Goal: Contribute content

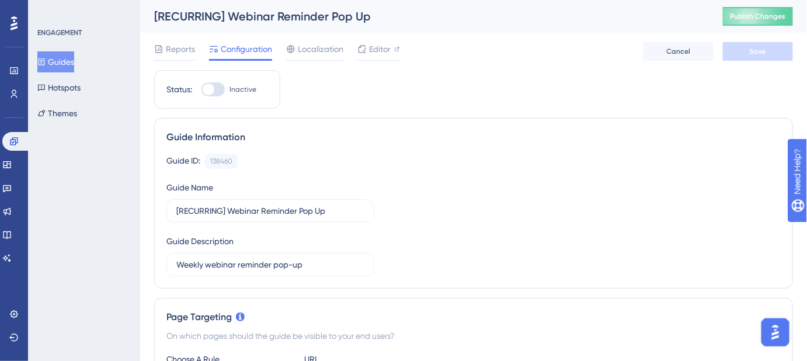
click at [58, 62] on button "Guides" at bounding box center [55, 61] width 37 height 21
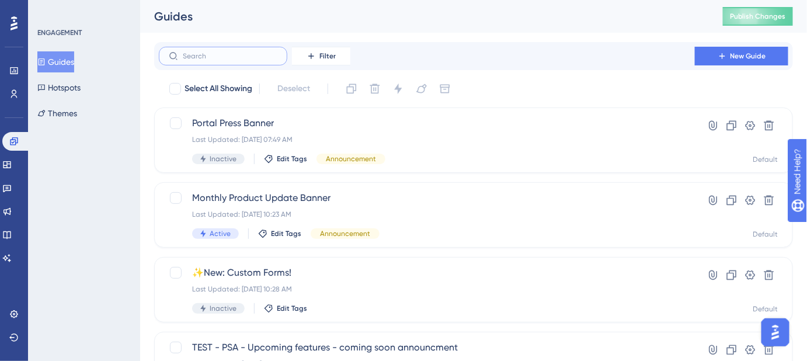
click at [249, 52] on input "text" at bounding box center [230, 56] width 95 height 8
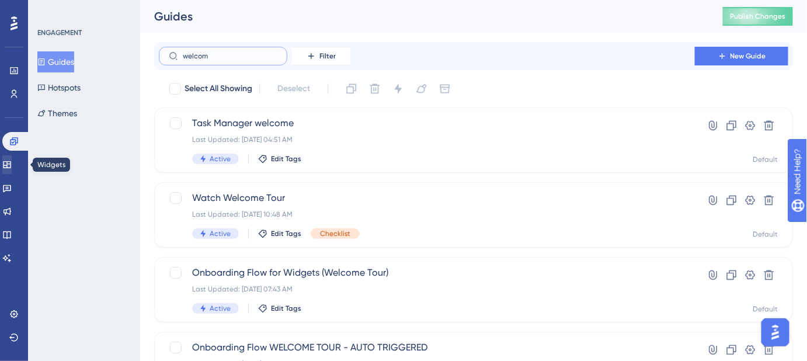
type input "welcom"
click at [12, 165] on icon at bounding box center [6, 164] width 9 height 9
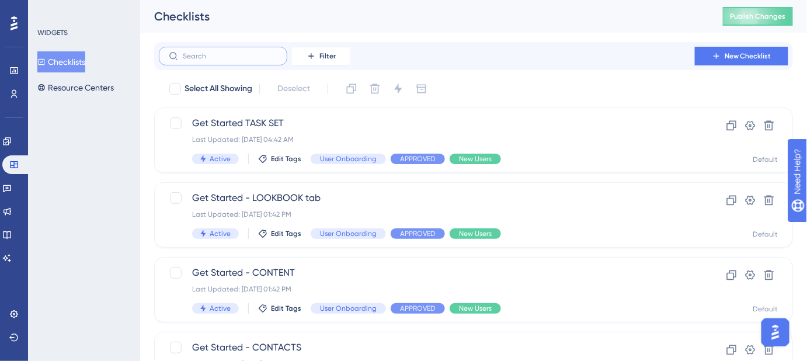
click at [205, 57] on input "text" at bounding box center [230, 56] width 95 height 8
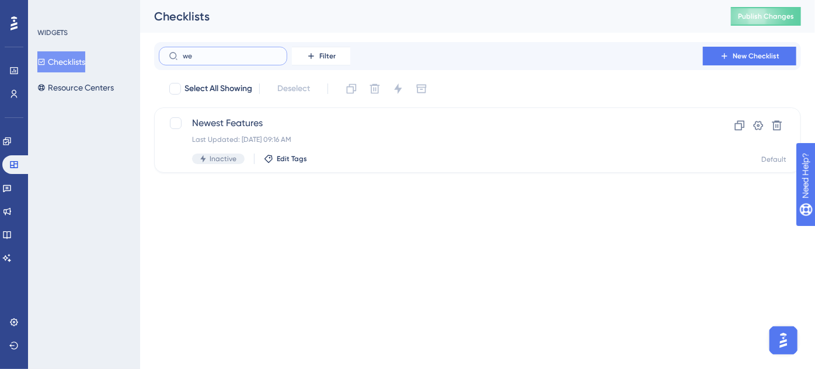
type input "wel"
checkbox input "true"
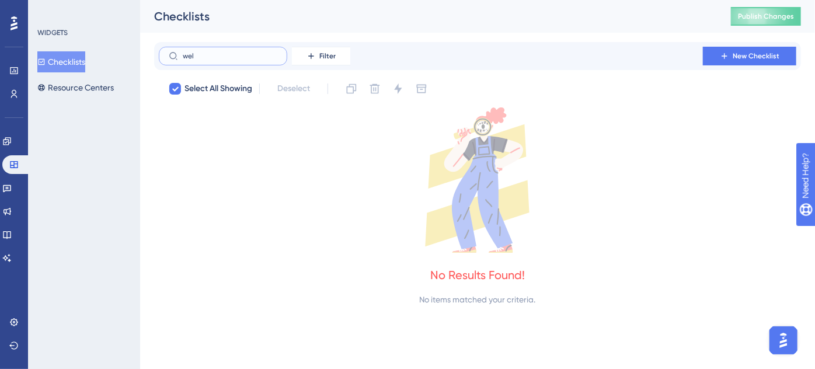
type input "we"
checkbox input "false"
type input "w"
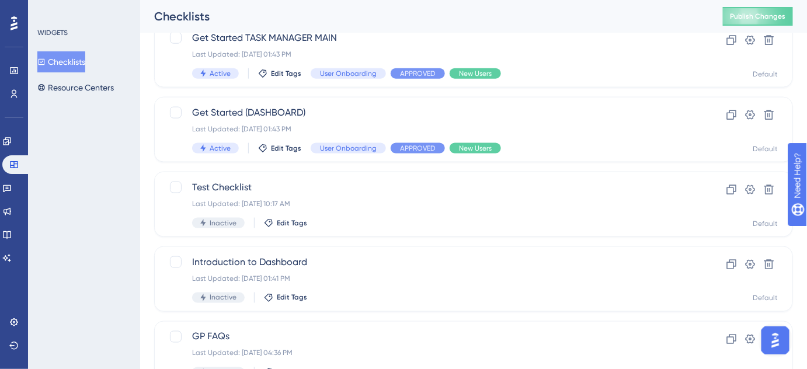
scroll to position [531, 0]
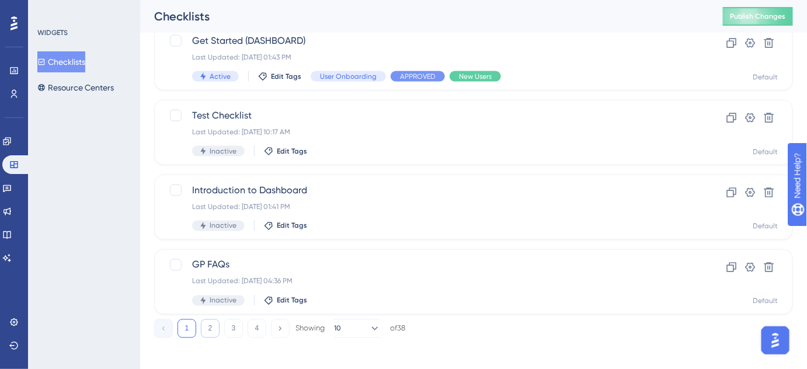
click at [207, 330] on button "2" at bounding box center [210, 328] width 19 height 19
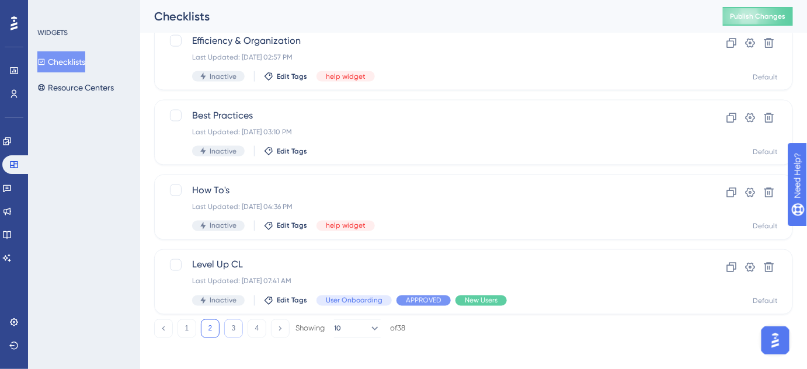
click at [232, 332] on button "3" at bounding box center [233, 328] width 19 height 19
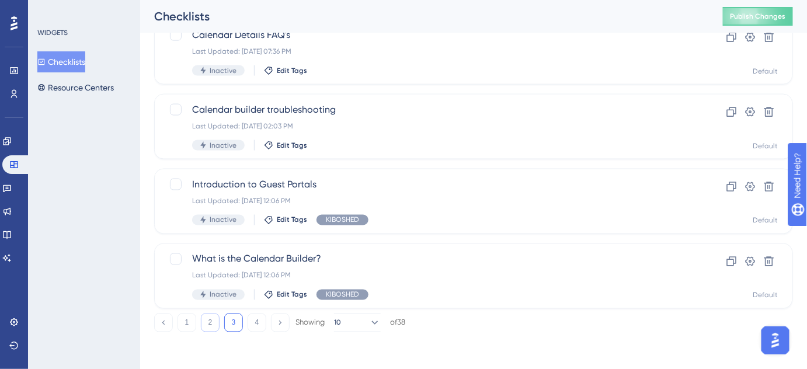
scroll to position [537, 0]
click at [187, 325] on button "1" at bounding box center [186, 322] width 19 height 19
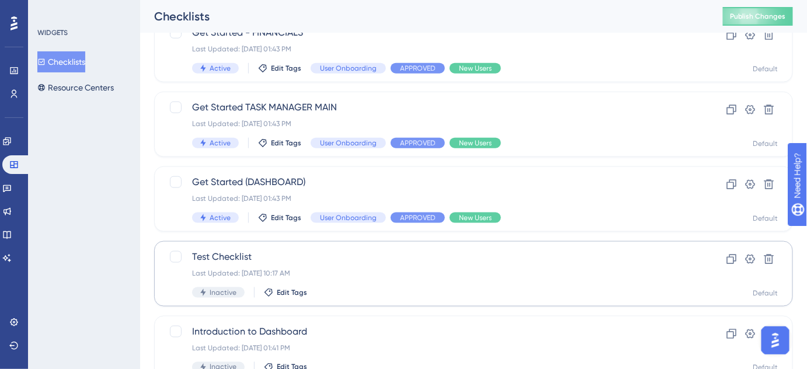
scroll to position [378, 0]
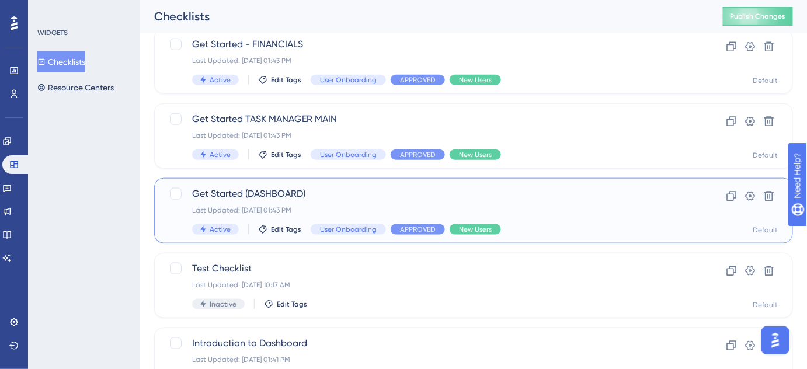
click at [287, 194] on span "Get Started (DASHBOARD)" at bounding box center [426, 194] width 469 height 14
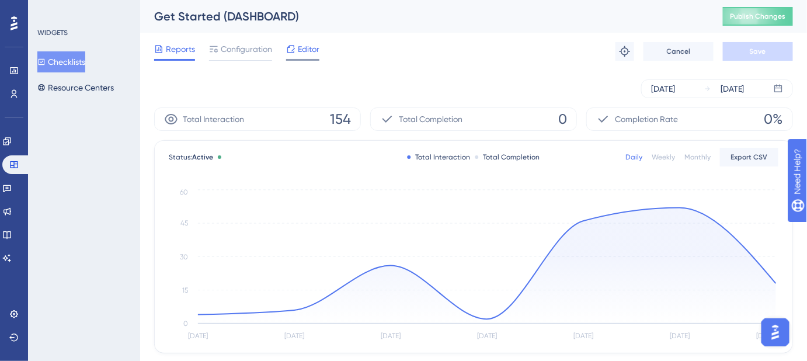
click at [306, 54] on span "Editor" at bounding box center [309, 49] width 22 height 14
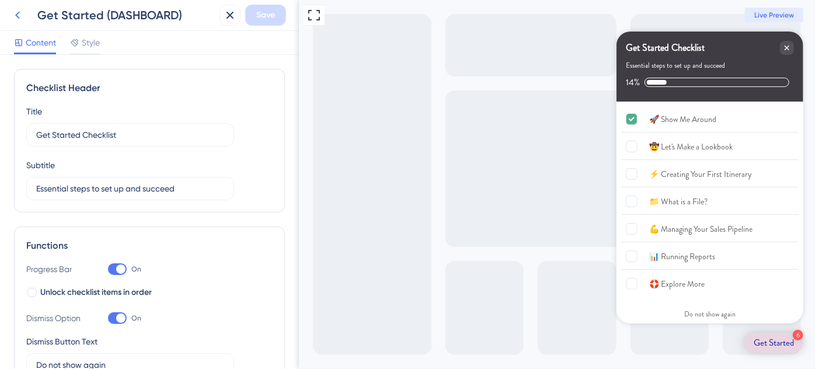
click at [20, 15] on icon at bounding box center [18, 15] width 14 height 14
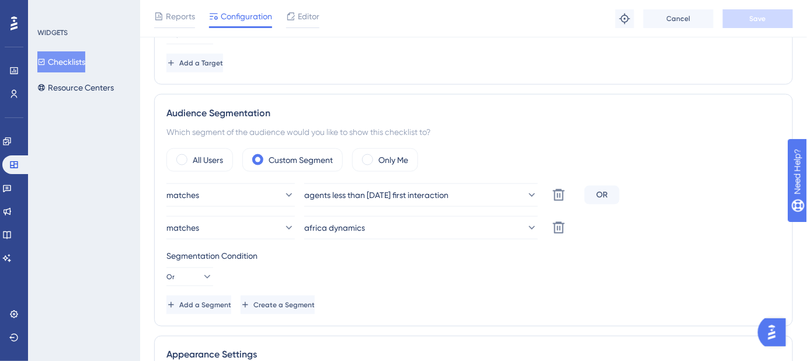
scroll to position [424, 0]
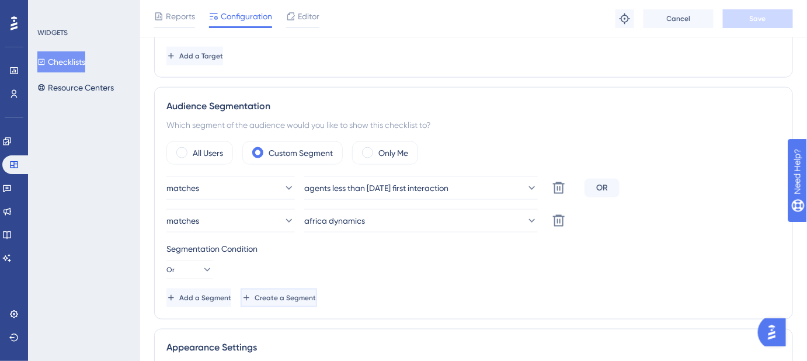
click at [316, 294] on span "Create a Segment" at bounding box center [285, 297] width 61 height 9
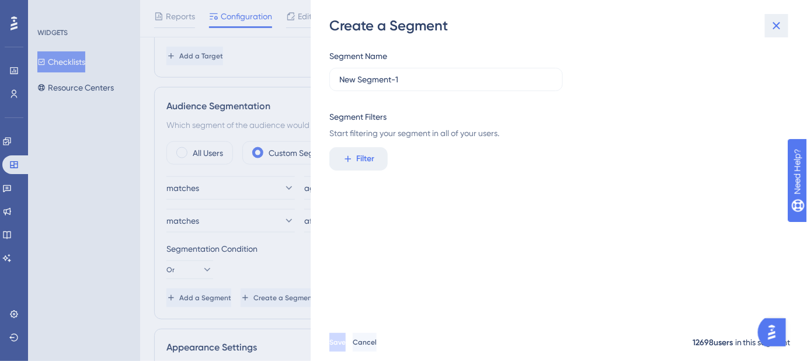
click at [776, 27] on icon at bounding box center [776, 26] width 14 height 14
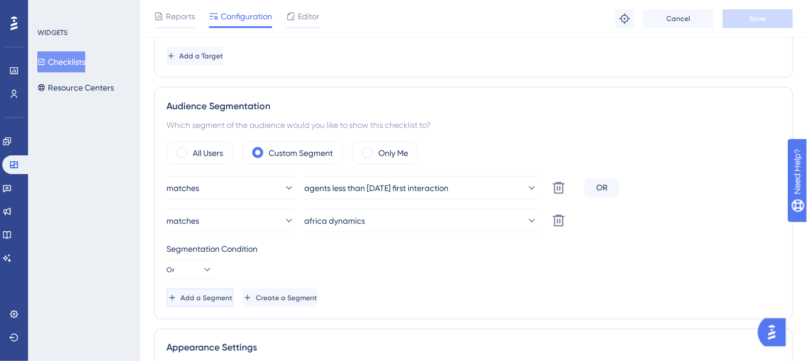
click at [226, 294] on span "Add a Segment" at bounding box center [206, 297] width 52 height 9
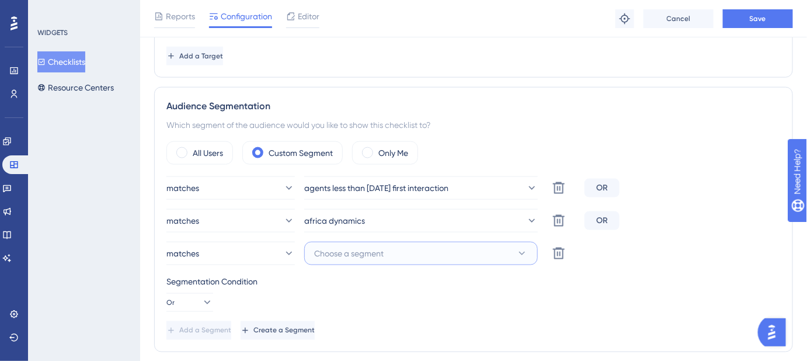
click at [516, 256] on icon at bounding box center [522, 253] width 12 height 12
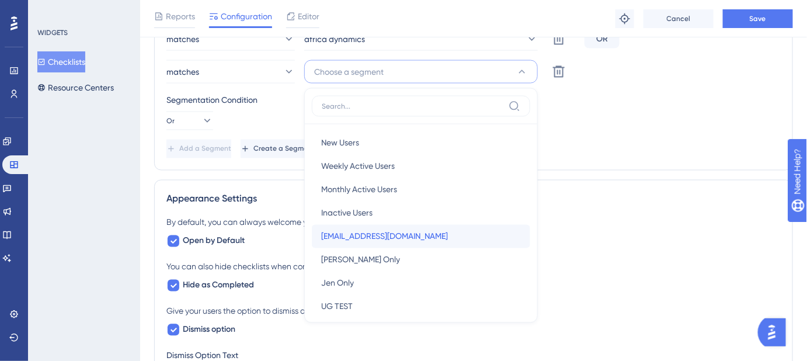
click at [402, 235] on span "hello@jeweltravelco.com" at bounding box center [384, 236] width 127 height 14
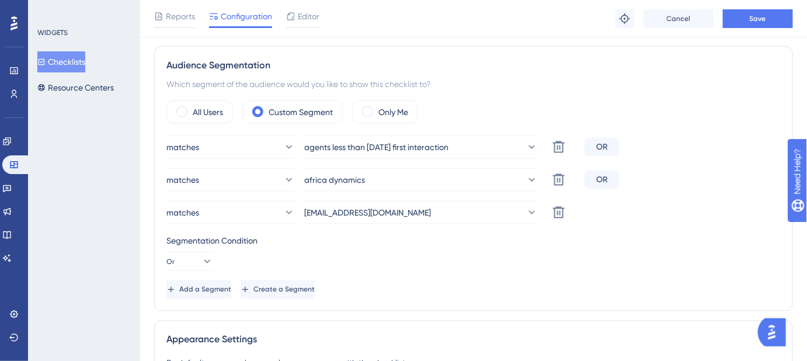
scroll to position [447, 0]
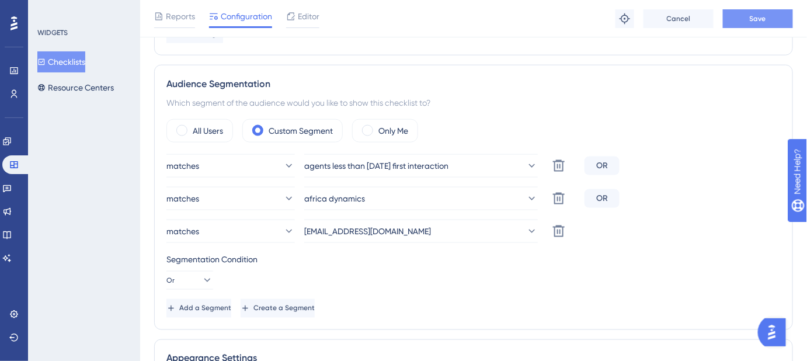
click at [759, 19] on span "Save" at bounding box center [758, 18] width 16 height 9
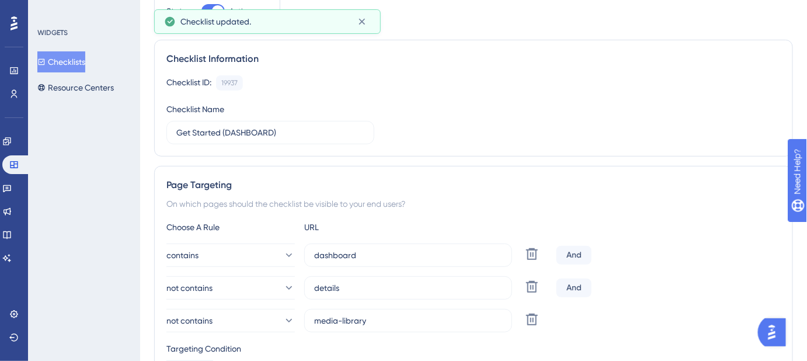
scroll to position [0, 0]
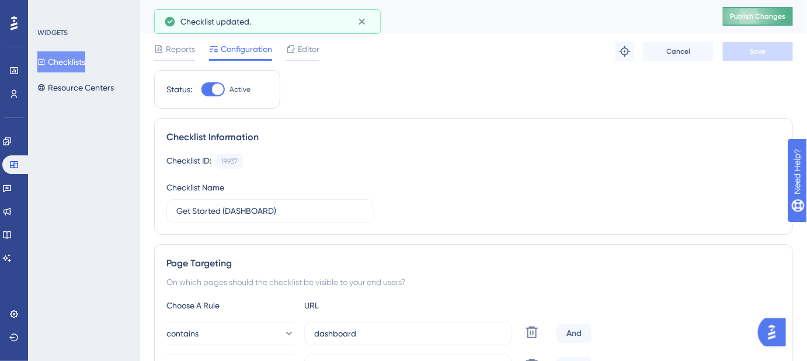
click at [775, 18] on span "Publish Changes" at bounding box center [758, 16] width 56 height 9
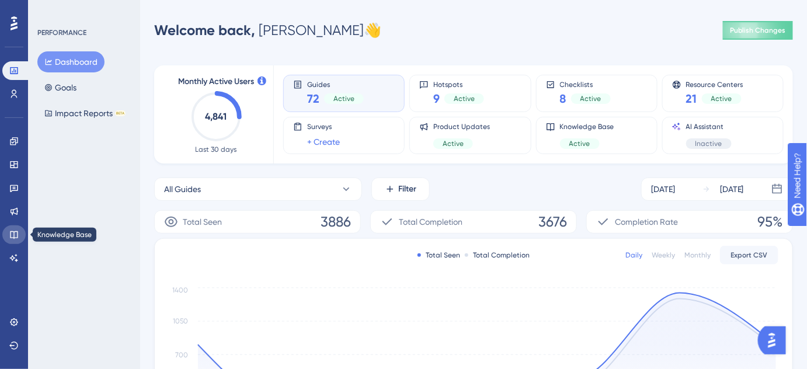
click at [12, 233] on icon at bounding box center [13, 234] width 9 height 9
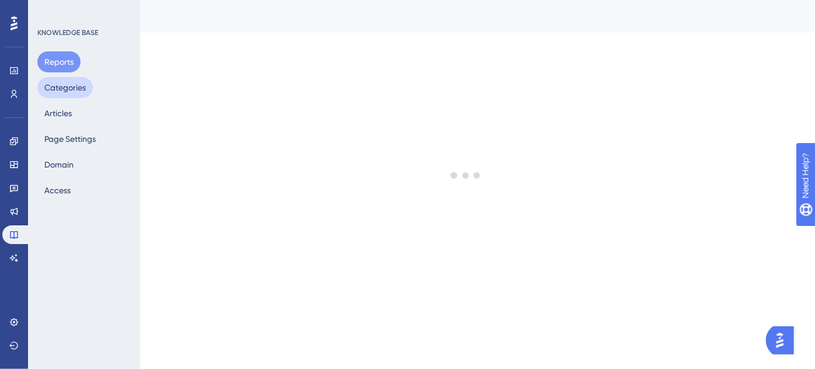
click at [71, 86] on button "Categories" at bounding box center [64, 87] width 55 height 21
click at [61, 117] on button "Articles" at bounding box center [57, 113] width 41 height 21
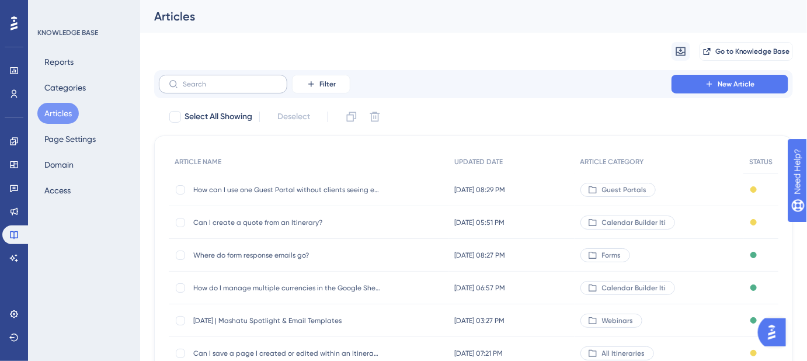
click at [225, 88] on label at bounding box center [223, 84] width 128 height 19
click at [225, 88] on input "text" at bounding box center [230, 84] width 95 height 8
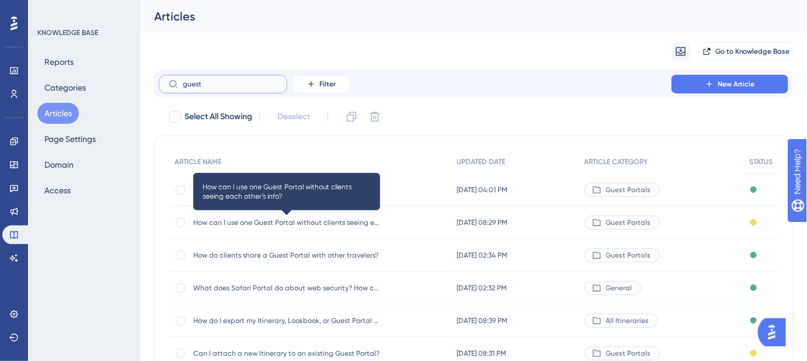
type input "guest"
click at [278, 218] on span "How can I use one Guest Portal without clients seeing each other’s info?" at bounding box center [286, 222] width 187 height 9
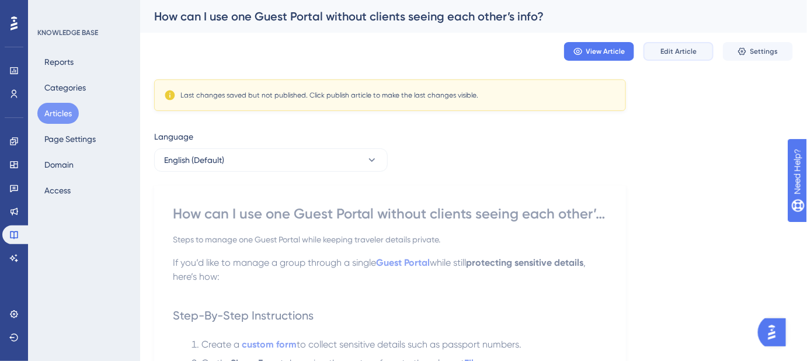
click at [682, 55] on span "Edit Article" at bounding box center [678, 51] width 36 height 9
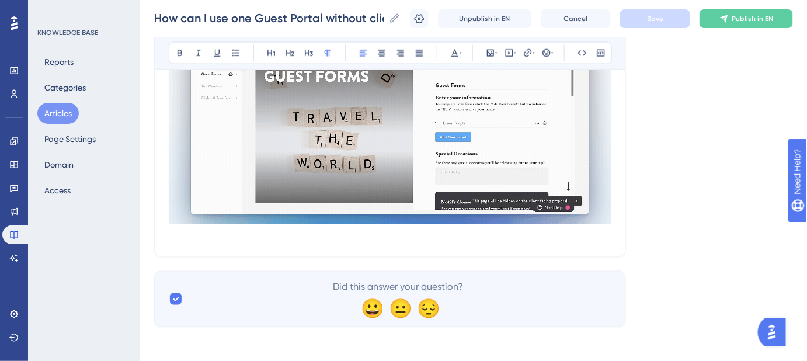
scroll to position [604, 0]
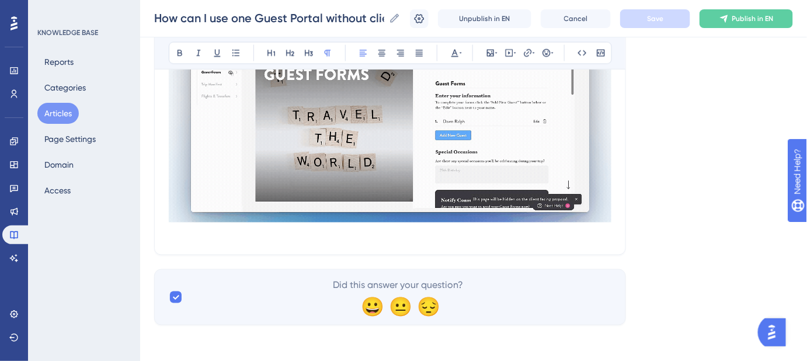
click at [182, 230] on span "Keywords: Guest portal, one guest portal, share one guest portal for multiple p…" at bounding box center [348, 233] width 358 height 11
drag, startPoint x: 174, startPoint y: 239, endPoint x: 294, endPoint y: 239, distance: 119.7
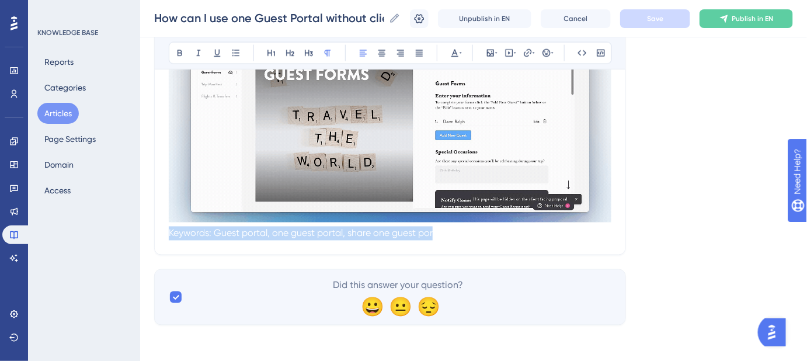
drag, startPoint x: 341, startPoint y: 243, endPoint x: 141, endPoint y: 243, distance: 200.2
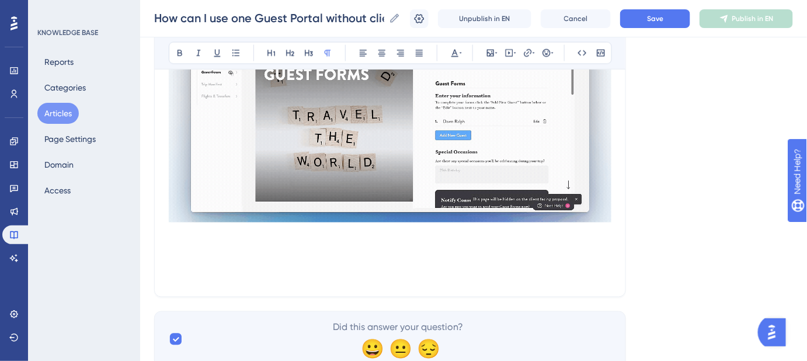
scroll to position [647, 0]
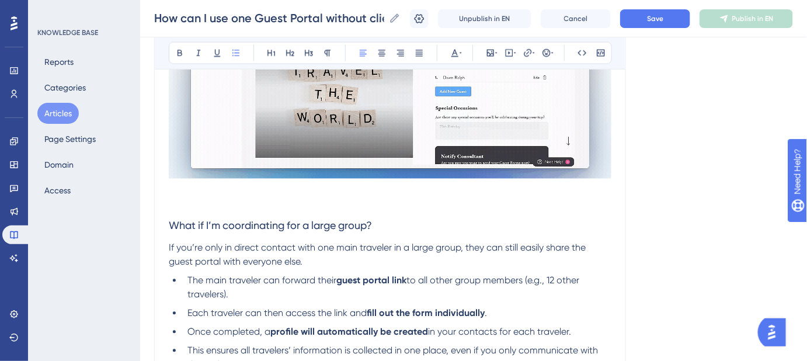
click at [179, 205] on p at bounding box center [390, 204] width 442 height 14
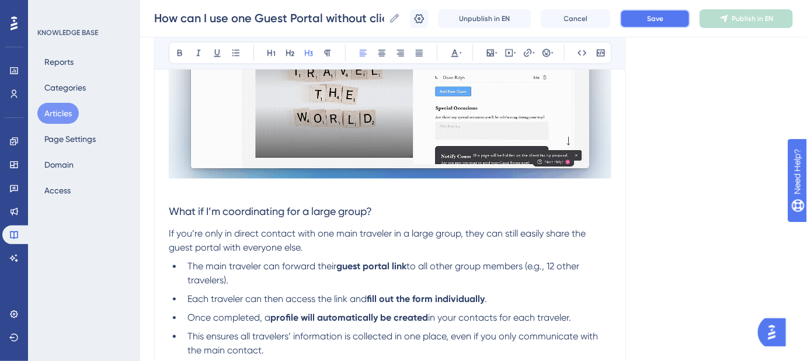
click at [654, 20] on button "Save" at bounding box center [655, 18] width 70 height 19
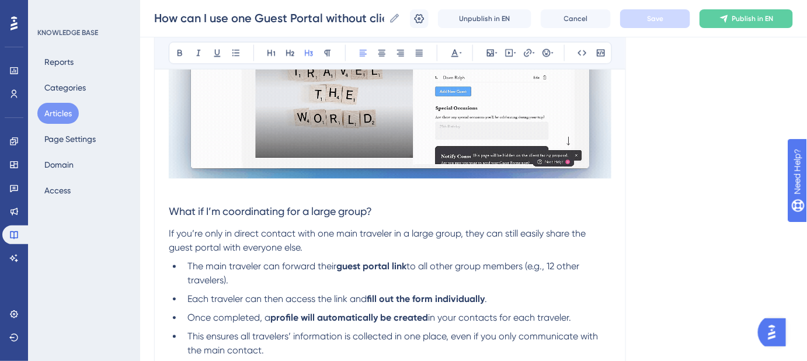
click at [286, 210] on span "What if I’m coordinating for a large group?" at bounding box center [270, 211] width 203 height 12
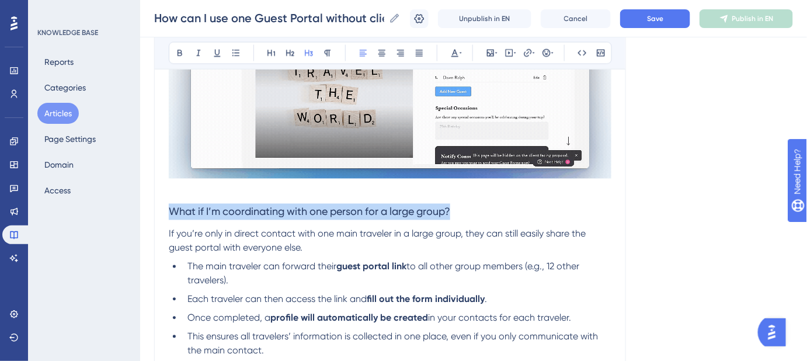
drag, startPoint x: 455, startPoint y: 210, endPoint x: 168, endPoint y: 209, distance: 286.6
click at [169, 209] on h3 "What if I’m coordinating with one person for a large group?" at bounding box center [390, 212] width 442 height 30
copy span "What if I’m coordinating with one person for a large group?"
click at [654, 19] on button "Save" at bounding box center [655, 18] width 70 height 19
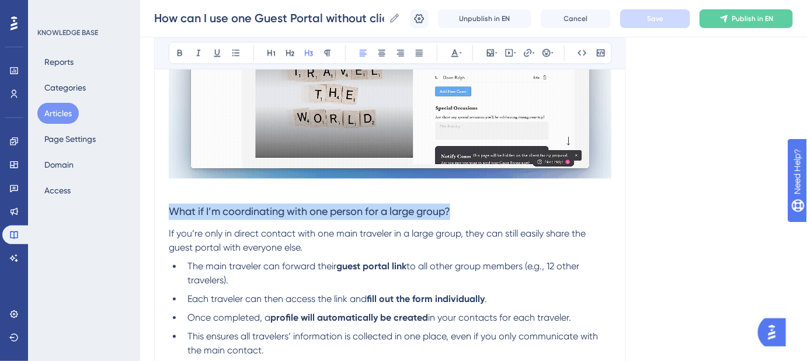
click at [463, 208] on h3 "What if I’m coordinating with one person for a large group?" at bounding box center [390, 212] width 442 height 30
click at [460, 212] on h3 "What if I’m coordinating with one person for a large group?" at bounding box center [390, 212] width 442 height 30
drag, startPoint x: 454, startPoint y: 211, endPoint x: 157, endPoint y: 211, distance: 297.1
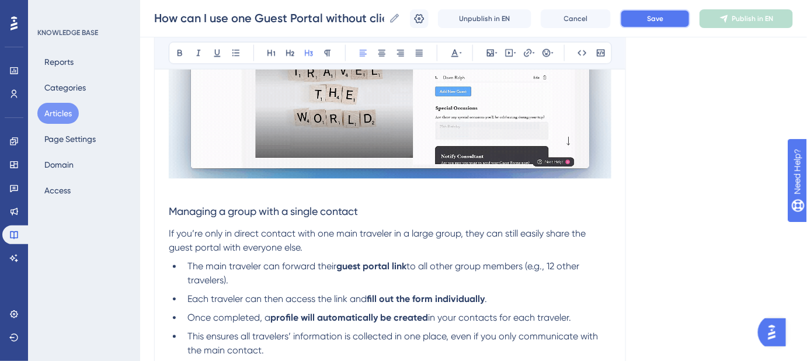
click at [656, 23] on span "Save" at bounding box center [655, 18] width 16 height 9
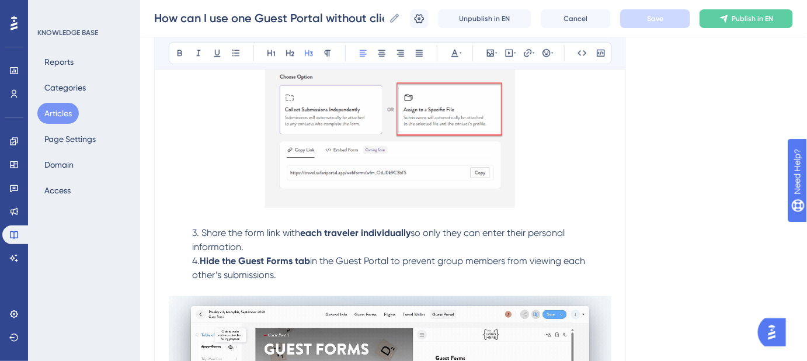
scroll to position [329, 0]
click at [287, 277] on p "4. Hide the Guest Forms tab in the Guest Portal to prevent group members from v…" at bounding box center [390, 269] width 442 height 28
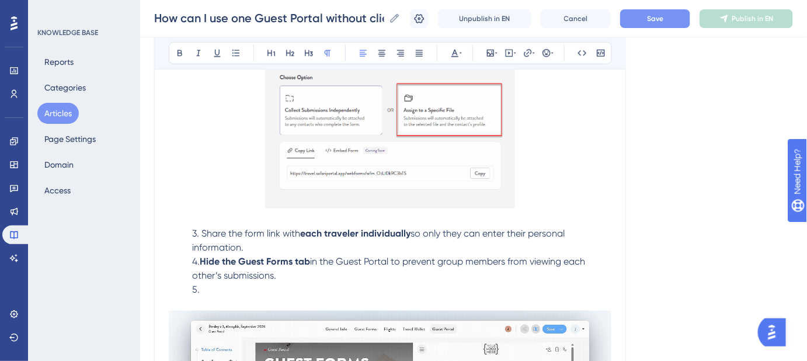
click at [275, 284] on p "5." at bounding box center [390, 290] width 442 height 14
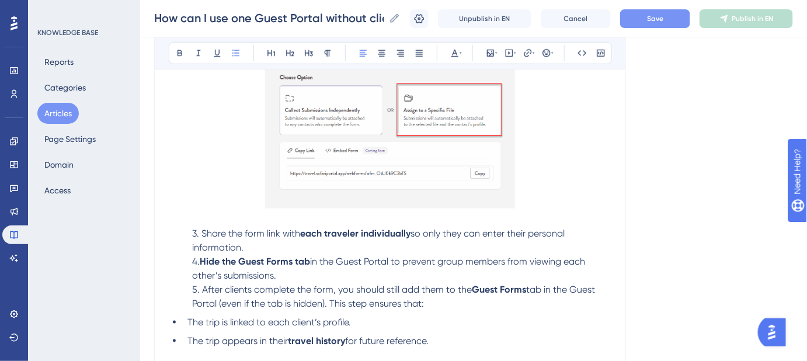
click at [187, 318] on span "The trip is linked to each client’s profile." at bounding box center [268, 321] width 163 height 11
click at [188, 335] on span "The trip appears in their" at bounding box center [237, 340] width 100 height 11
click at [640, 25] on button "Save" at bounding box center [655, 18] width 70 height 19
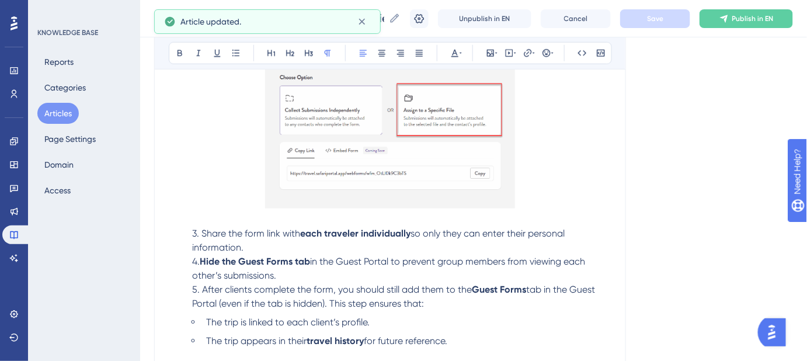
click at [256, 243] on p "3. Share the form link with each traveler individually so only they can enter t…" at bounding box center [390, 240] width 442 height 28
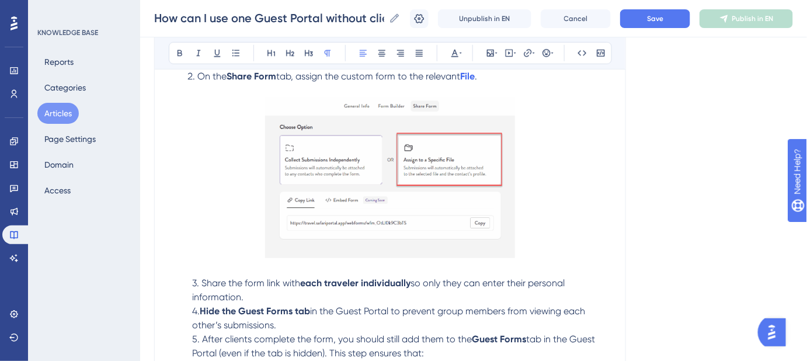
scroll to position [222, 0]
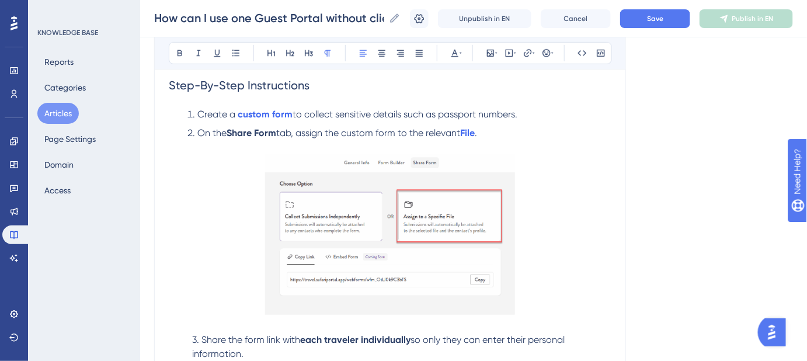
click at [487, 130] on li "On the Share Form tab, assign the custom form to the relevant File ." at bounding box center [397, 133] width 428 height 14
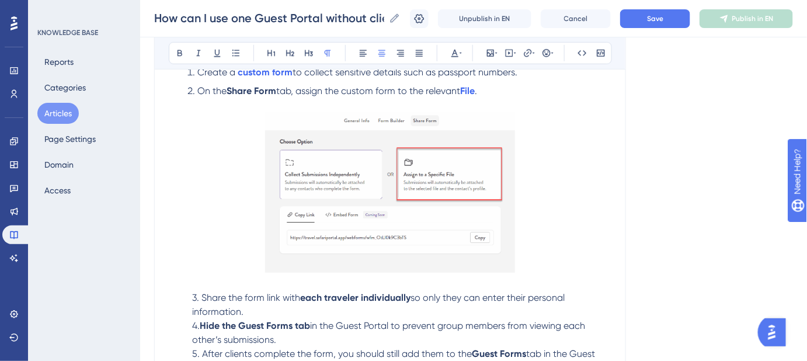
scroll to position [169, 0]
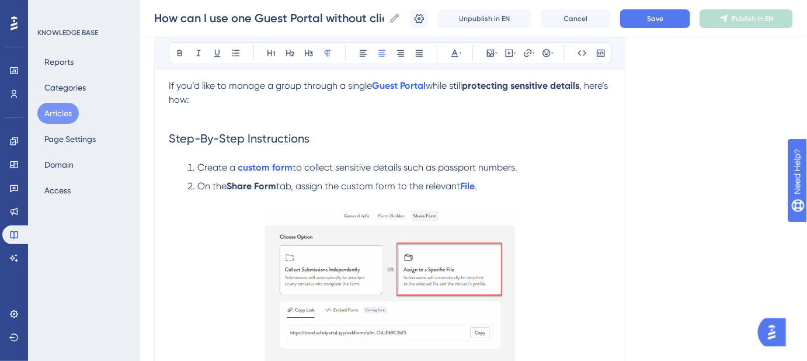
click at [420, 255] on img at bounding box center [390, 287] width 250 height 161
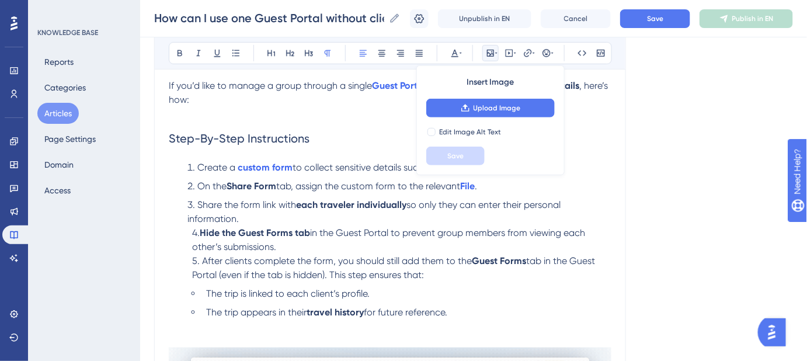
click at [203, 231] on strong "Hide the" at bounding box center [218, 232] width 36 height 11
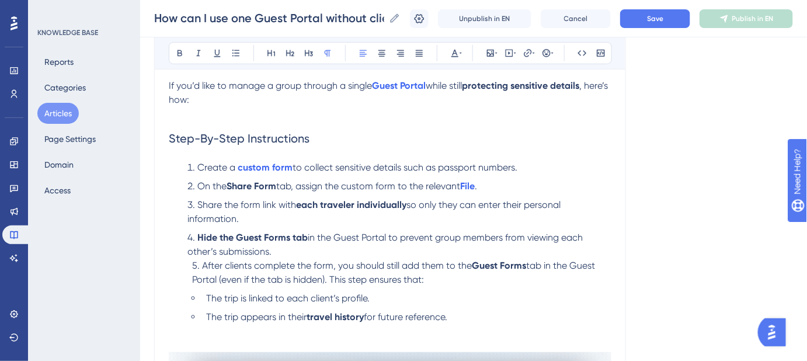
click at [204, 262] on span "5. After clients complete the form, you should still add them to the" at bounding box center [332, 265] width 280 height 11
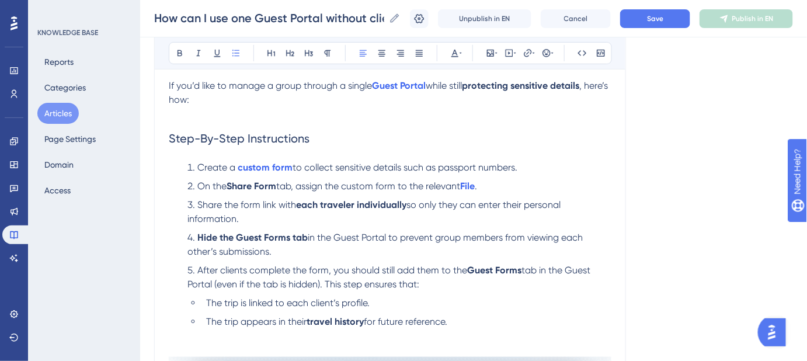
click at [204, 299] on li "The trip is linked to each client’s profile." at bounding box center [406, 303] width 410 height 14
click at [207, 319] on span "The trip appears in their" at bounding box center [256, 321] width 100 height 11
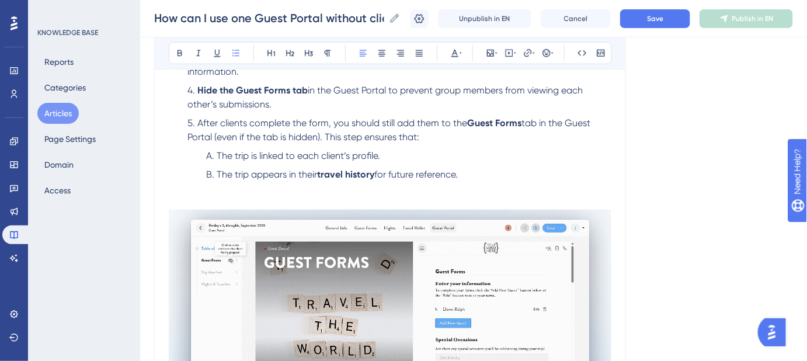
scroll to position [382, 0]
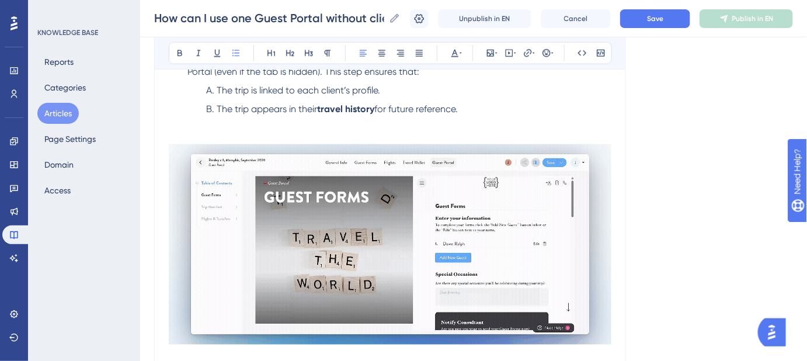
click at [476, 105] on li "The trip appears in their travel history for future reference." at bounding box center [406, 109] width 410 height 14
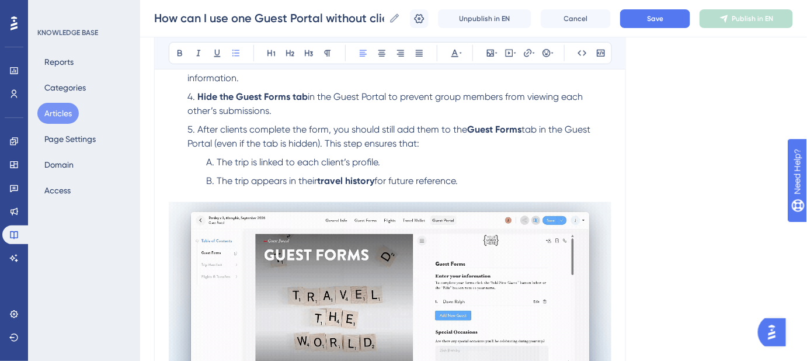
scroll to position [169, 0]
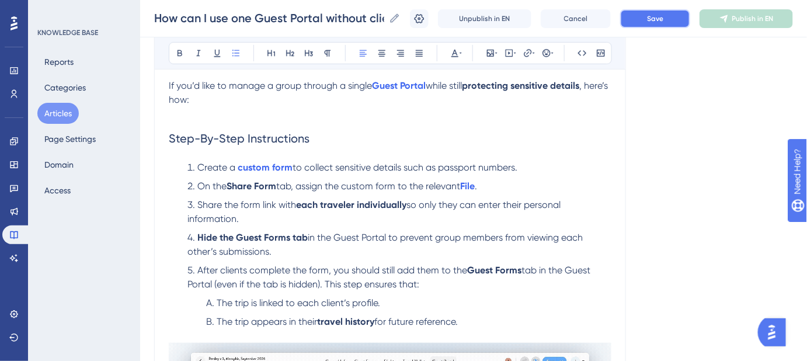
click at [651, 13] on button "Save" at bounding box center [655, 18] width 70 height 19
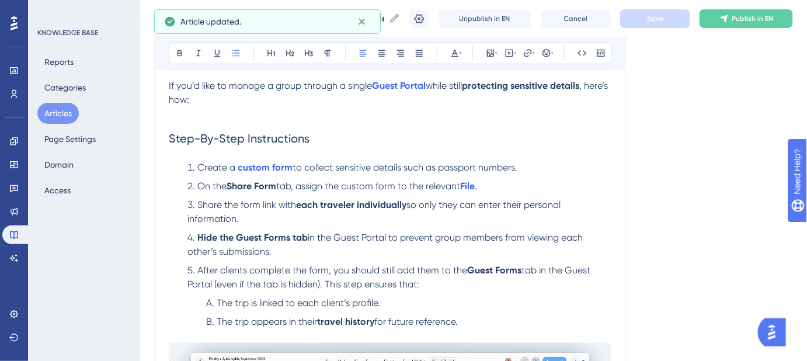
click at [489, 184] on li "On the Share Form tab, assign the custom form to the relevant File ." at bounding box center [397, 186] width 428 height 14
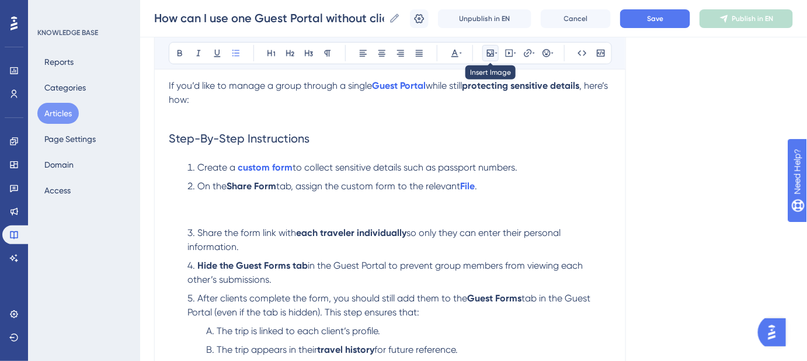
click at [491, 58] on button at bounding box center [490, 53] width 16 height 16
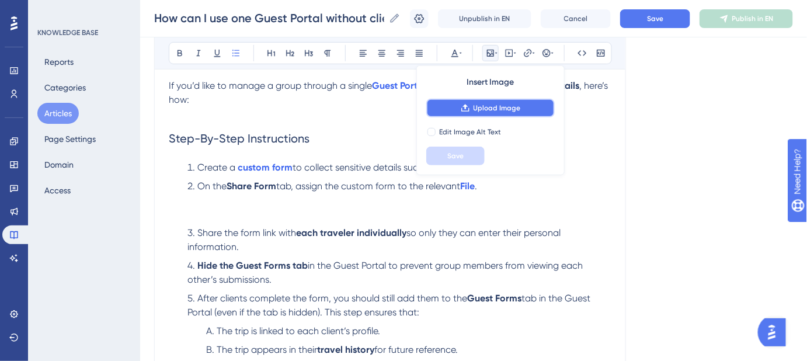
click at [479, 104] on span "Upload Image" at bounding box center [496, 107] width 47 height 9
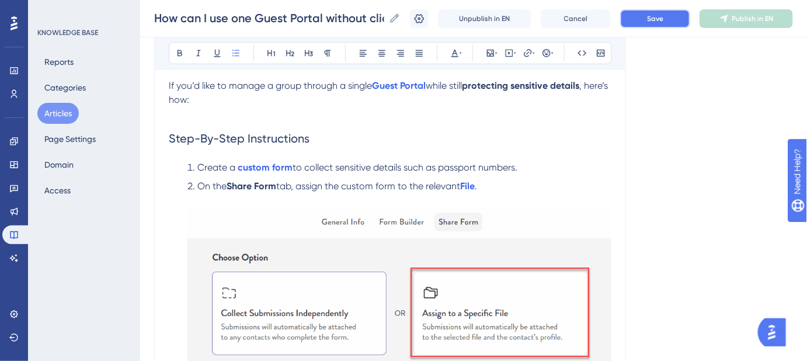
click at [674, 24] on button "Save" at bounding box center [655, 18] width 70 height 19
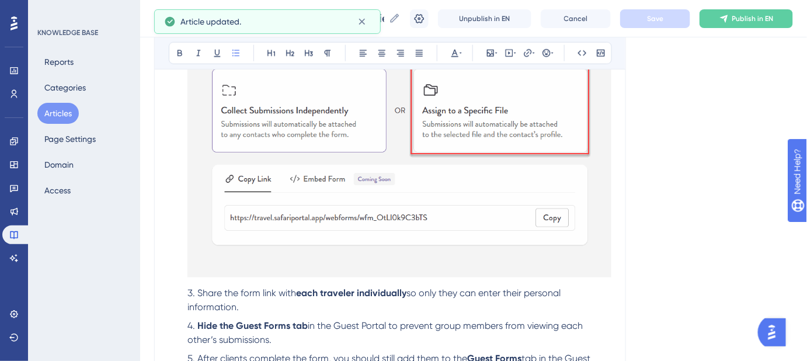
scroll to position [382, 0]
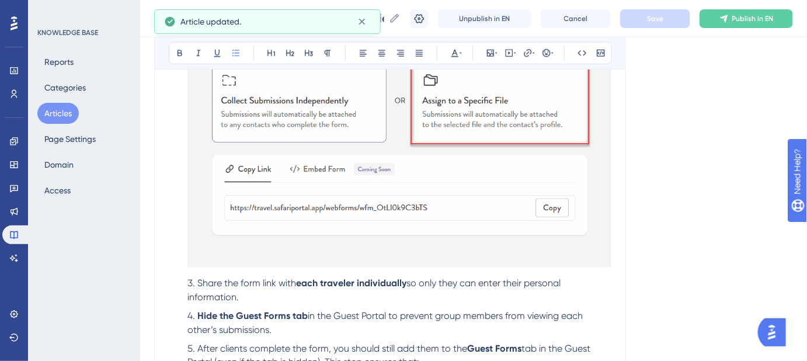
click at [208, 254] on img at bounding box center [399, 131] width 424 height 273
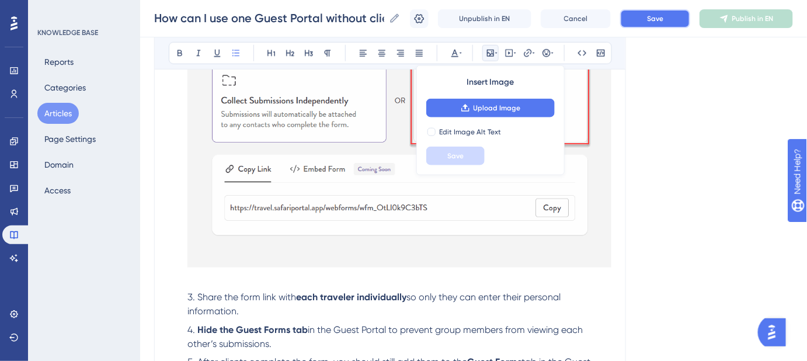
click at [660, 18] on span "Save" at bounding box center [655, 18] width 16 height 9
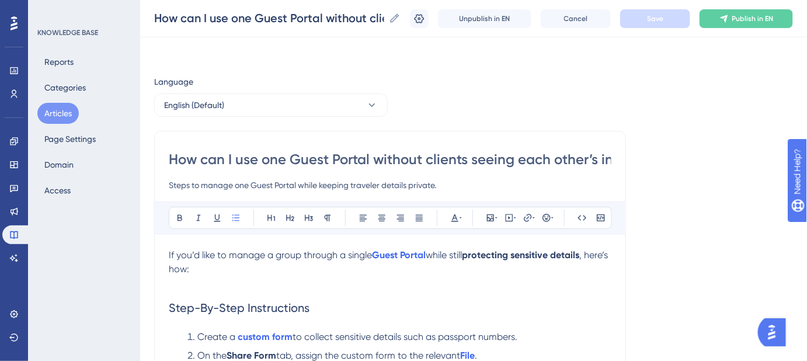
scroll to position [0, 0]
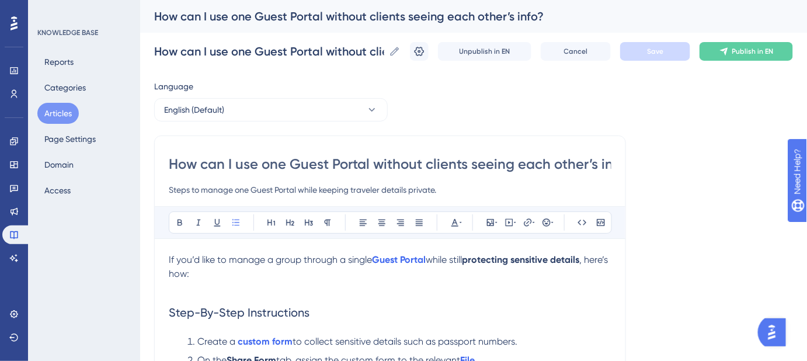
click at [500, 163] on input "How can I use one Guest Portal without clients seeing each other’s info?" at bounding box center [390, 164] width 442 height 19
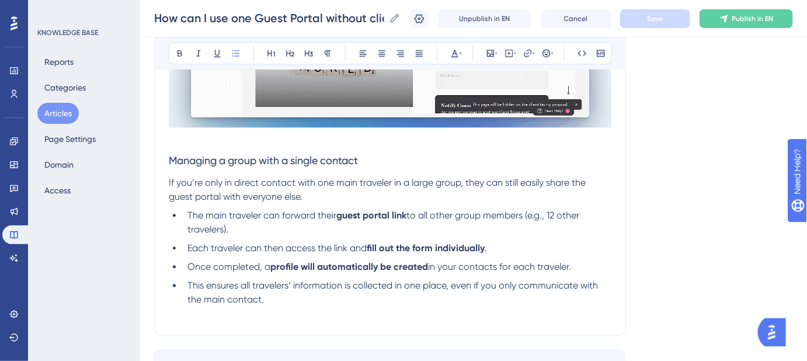
scroll to position [902, 0]
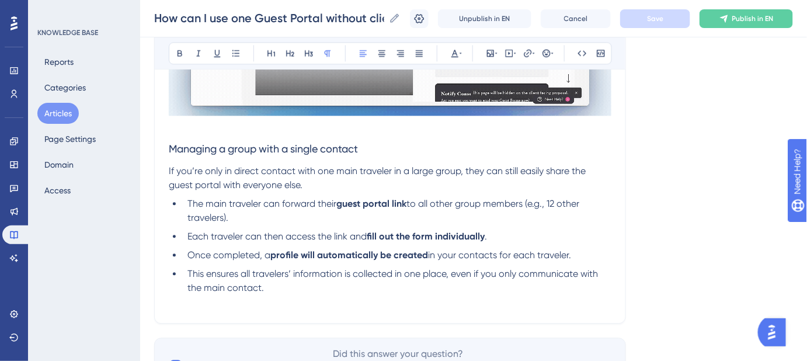
click at [175, 184] on span "If you’re only in direct contact with one main traveler in a large group, they …" at bounding box center [378, 177] width 419 height 25
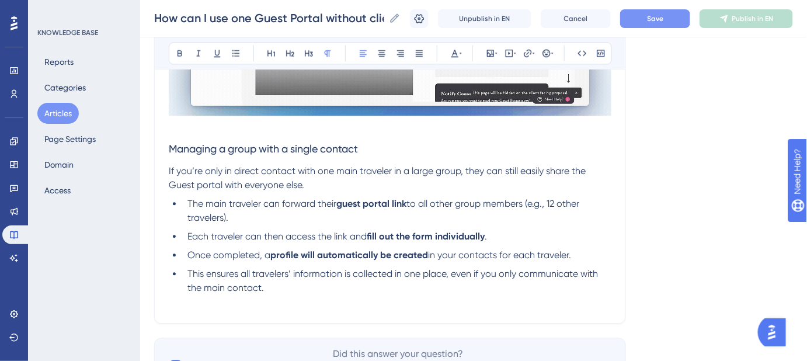
click at [201, 184] on span "If you’re only in direct contact with one main traveler in a large group, they …" at bounding box center [378, 177] width 419 height 25
click at [648, 18] on button "Save" at bounding box center [655, 18] width 70 height 19
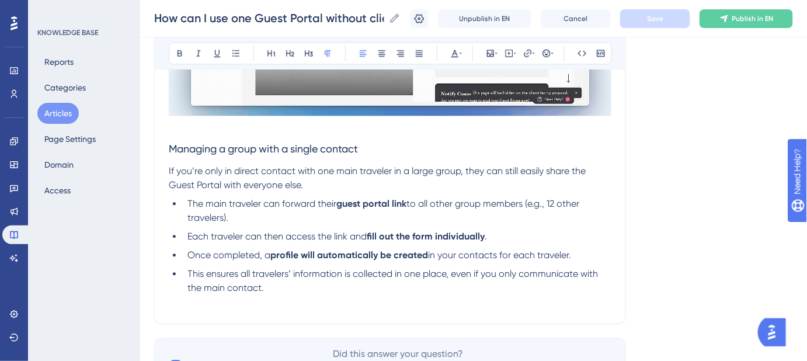
scroll to position [955, 0]
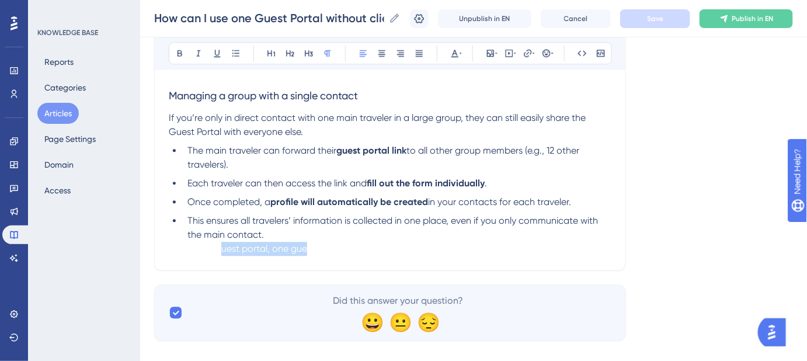
drag, startPoint x: 219, startPoint y: 252, endPoint x: 305, endPoint y: 252, distance: 85.8
click at [305, 252] on span "Keywords: Guest portal, one guest portal, share one guest portal for multiple p…" at bounding box center [348, 248] width 358 height 11
click at [587, 250] on p "Keywords: Guest portal, one guest portal, share one guest portal for multiple p…" at bounding box center [390, 249] width 442 height 14
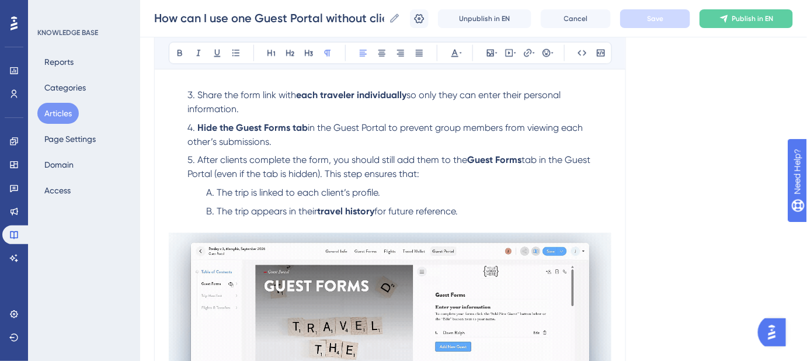
scroll to position [796, 0]
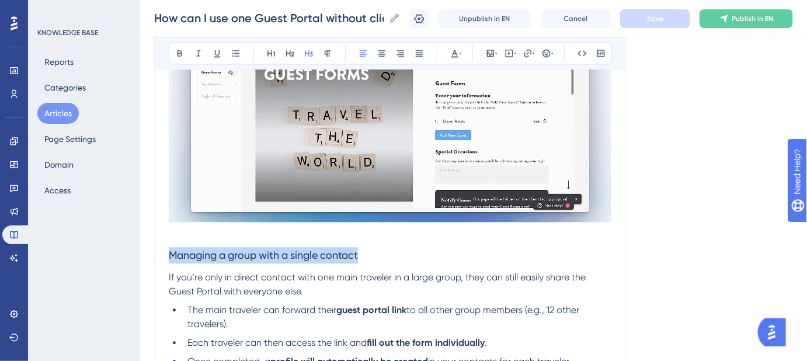
drag, startPoint x: 370, startPoint y: 253, endPoint x: 170, endPoint y: 250, distance: 199.7
click at [170, 250] on h3 "Managing a group with a single contact" at bounding box center [390, 255] width 442 height 30
copy span "Managing a group with a single contact"
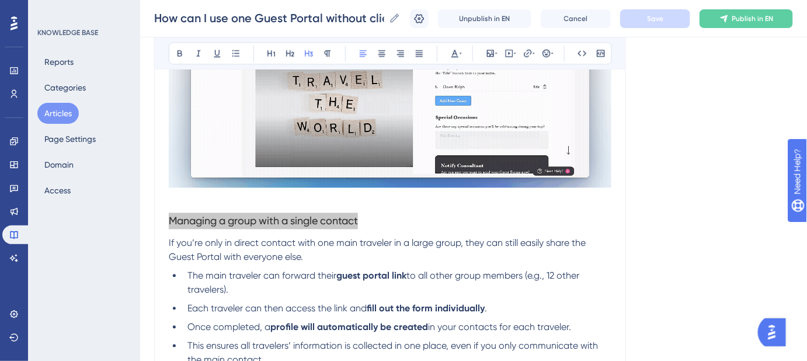
scroll to position [849, 0]
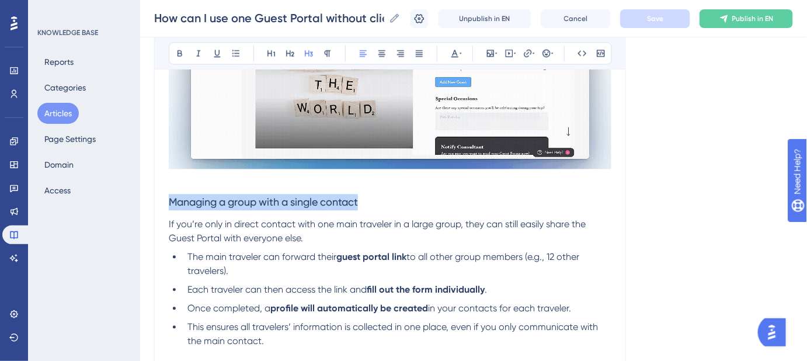
click at [534, 205] on h3 "Managing a group with a single contact" at bounding box center [390, 202] width 442 height 30
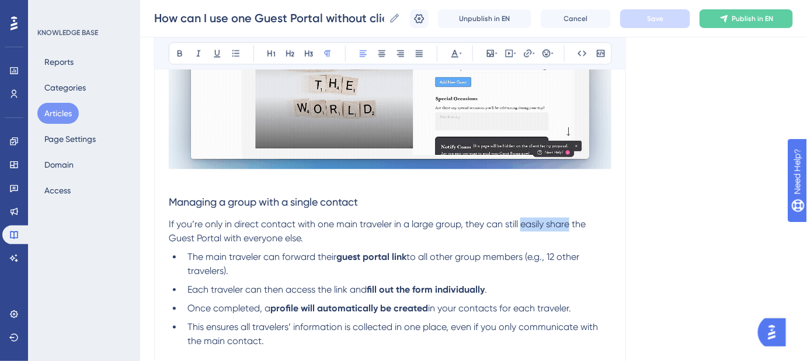
drag, startPoint x: 522, startPoint y: 221, endPoint x: 568, endPoint y: 224, distance: 46.2
click at [568, 224] on span "If you’re only in direct contact with one main traveler in a large group, they …" at bounding box center [378, 230] width 419 height 25
click at [305, 201] on span "Managing a group with a single contact" at bounding box center [263, 202] width 189 height 12
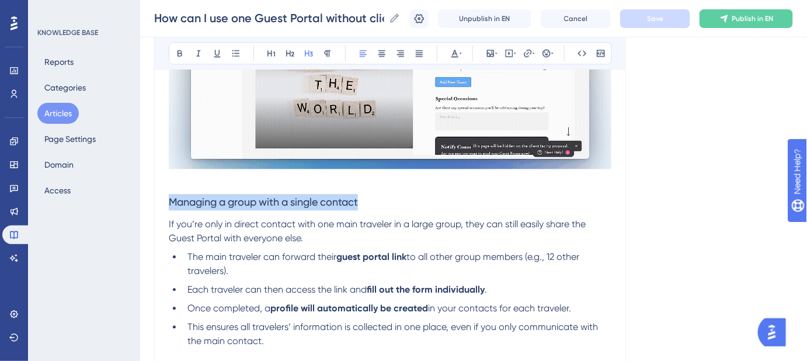
drag, startPoint x: 368, startPoint y: 201, endPoint x: 143, endPoint y: 201, distance: 225.3
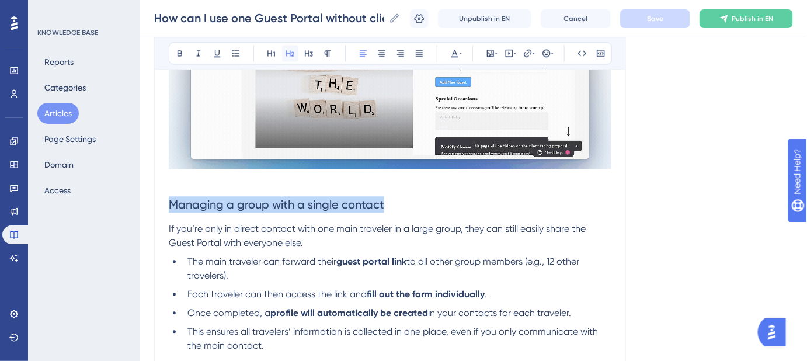
click at [288, 53] on icon at bounding box center [290, 53] width 8 height 6
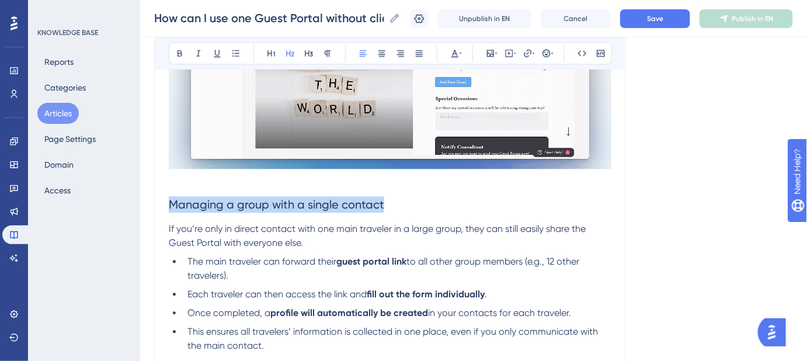
click at [425, 197] on h2 "Managing a group with a single contact" at bounding box center [390, 204] width 442 height 35
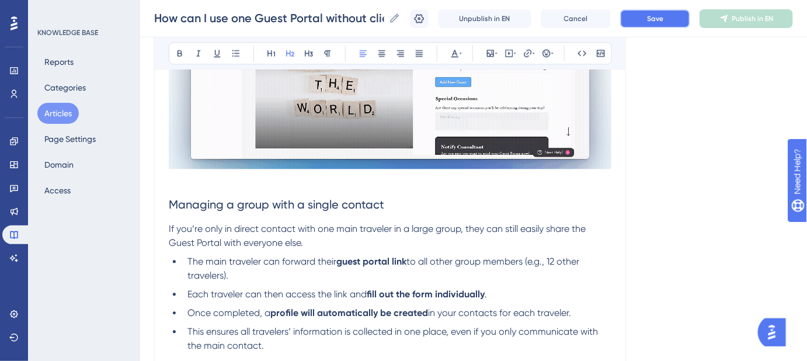
click at [663, 20] on span "Save" at bounding box center [655, 18] width 16 height 9
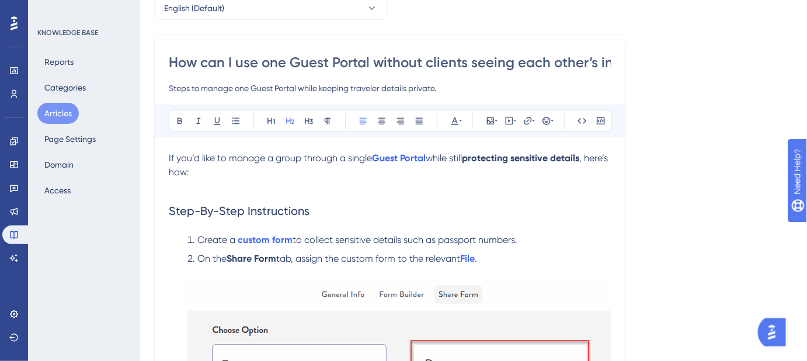
scroll to position [212, 0]
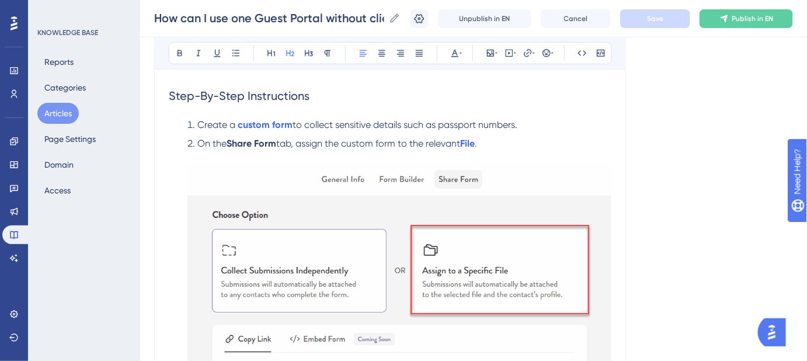
click at [409, 235] on img at bounding box center [399, 301] width 424 height 273
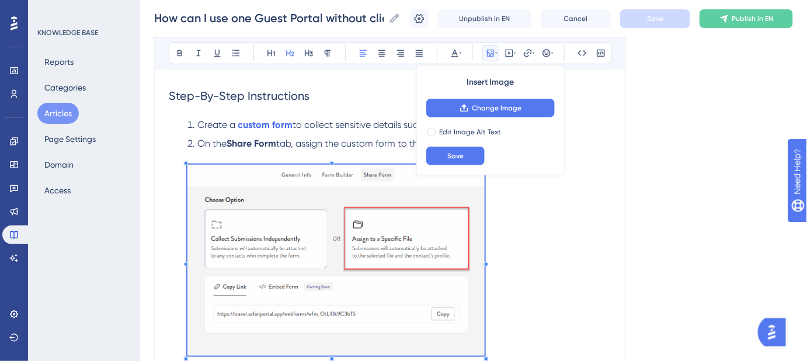
click at [313, 221] on span at bounding box center [335, 262] width 297 height 195
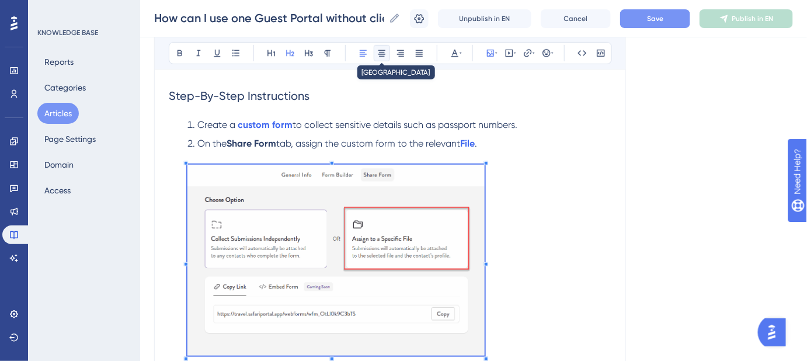
click at [381, 55] on icon at bounding box center [381, 53] width 7 height 6
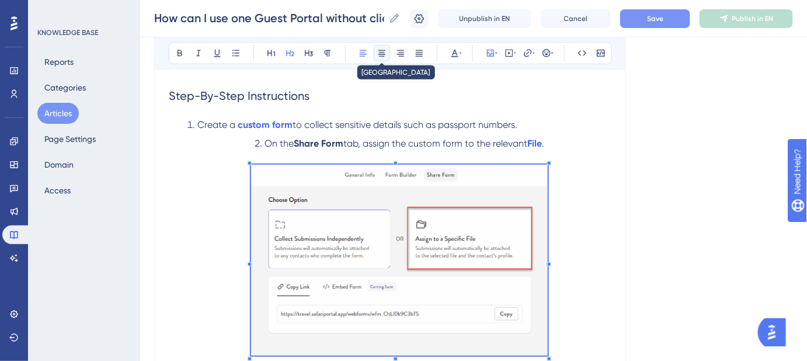
click at [381, 55] on icon at bounding box center [381, 53] width 7 height 6
click at [366, 55] on icon at bounding box center [362, 52] width 9 height 9
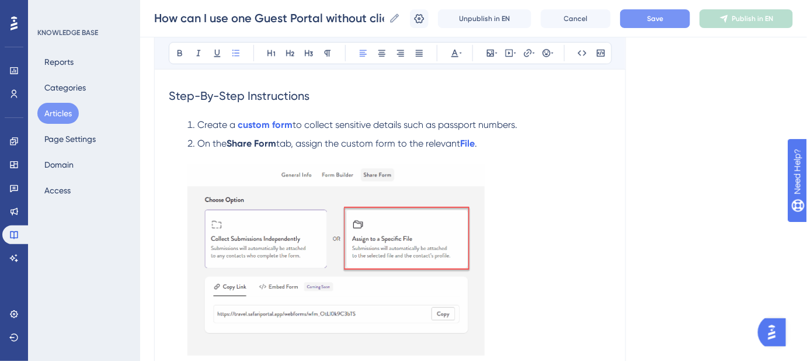
click at [497, 144] on li "On the Share Form tab, assign the custom form to the relevant File ." at bounding box center [397, 255] width 428 height 237
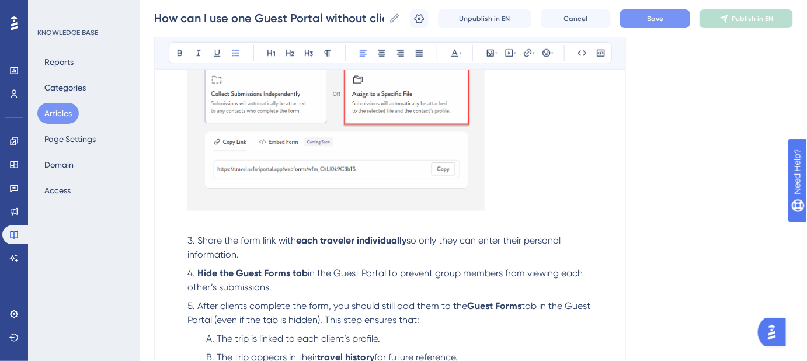
scroll to position [371, 0]
click at [253, 188] on img at bounding box center [335, 114] width 297 height 191
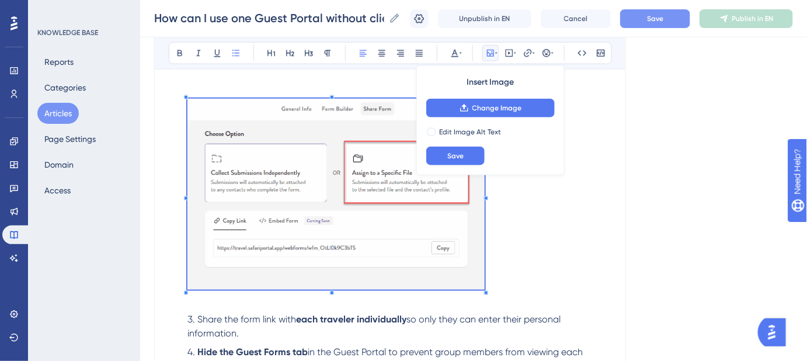
scroll to position [212, 0]
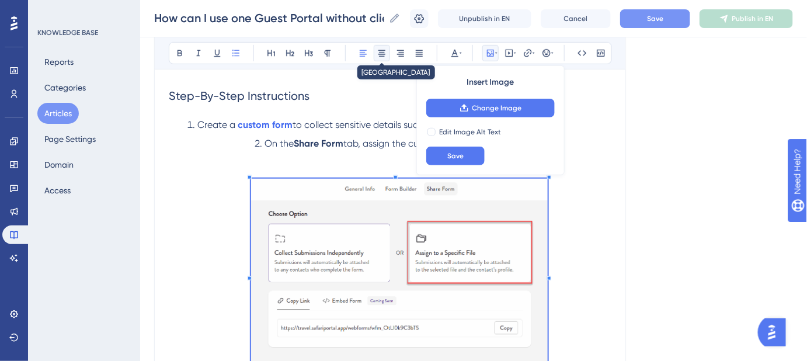
click at [383, 53] on icon at bounding box center [381, 52] width 9 height 9
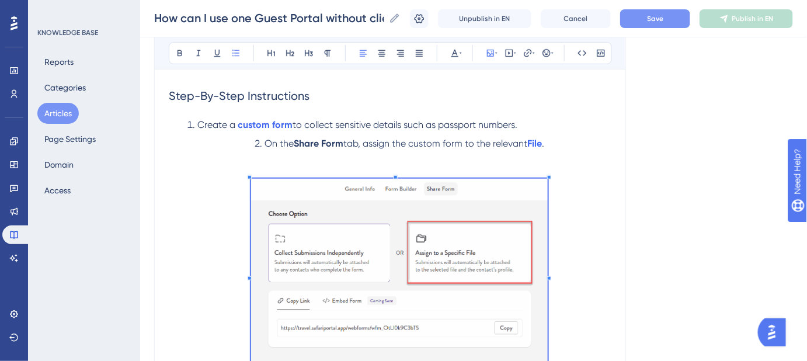
click at [264, 145] on span "On the" at bounding box center [278, 143] width 29 height 11
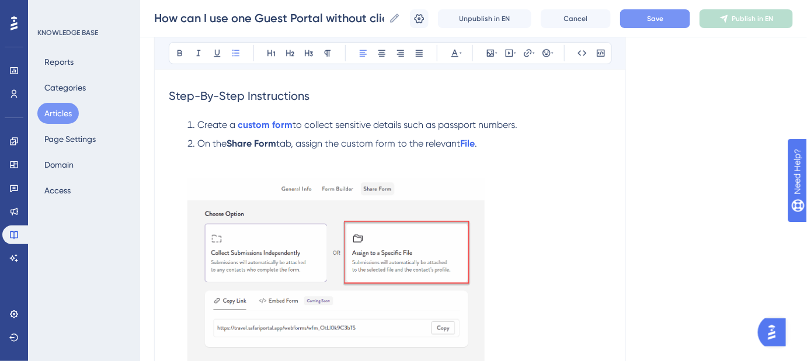
click at [467, 207] on img at bounding box center [335, 274] width 297 height 191
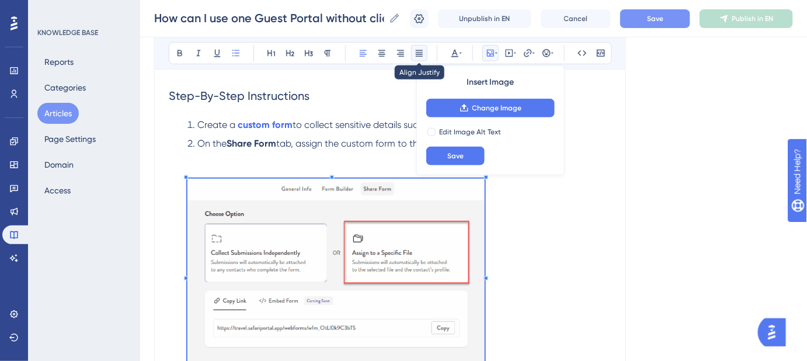
click at [416, 54] on icon at bounding box center [418, 52] width 9 height 9
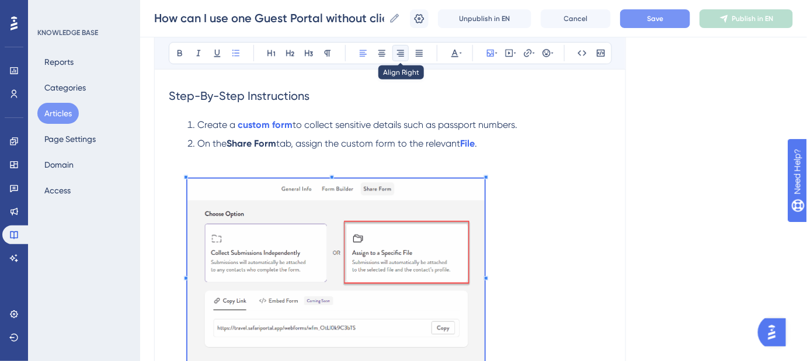
click at [399, 50] on icon at bounding box center [400, 53] width 7 height 6
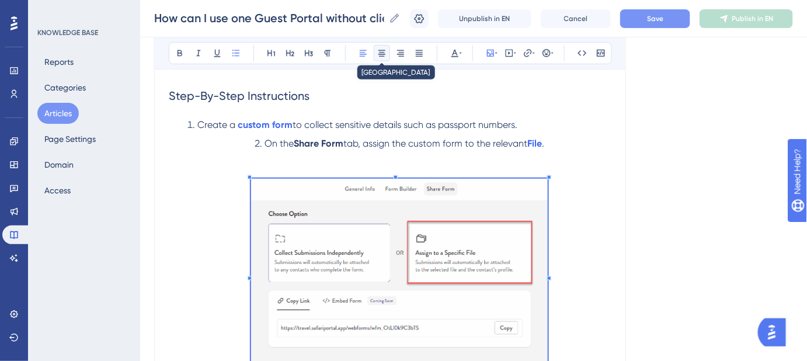
click at [379, 50] on icon at bounding box center [381, 53] width 7 height 6
click at [260, 140] on li "On the Share Form tab, assign the custom form to the relevant File ." at bounding box center [397, 262] width 428 height 251
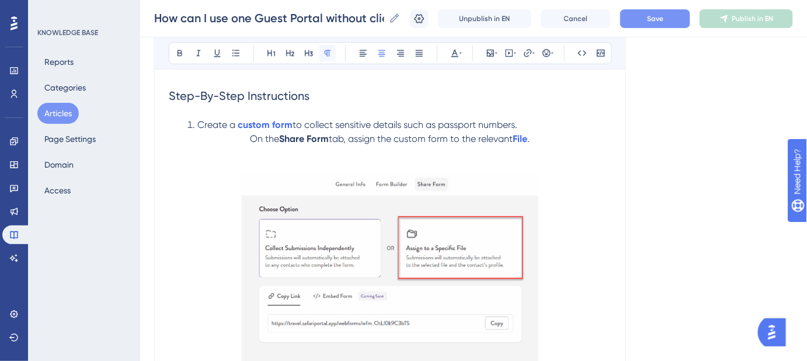
click at [329, 52] on icon at bounding box center [327, 52] width 9 height 9
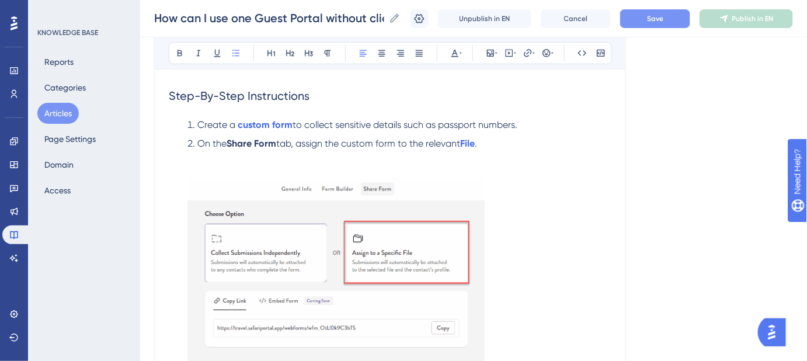
click at [657, 25] on button "Save" at bounding box center [655, 18] width 70 height 19
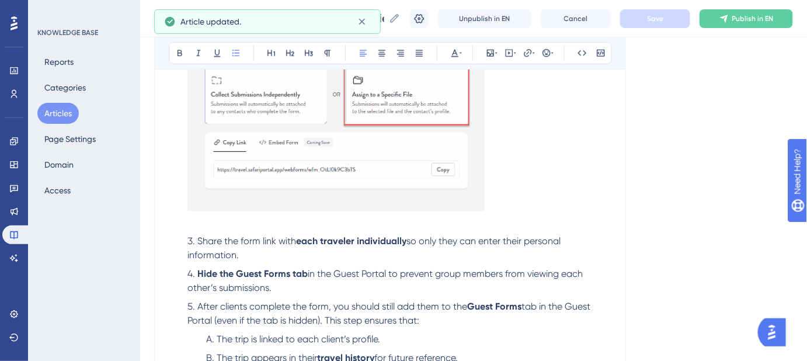
scroll to position [371, 0]
click at [190, 223] on li "On the Share Form tab, assign the custom form to the relevant File ." at bounding box center [397, 102] width 428 height 251
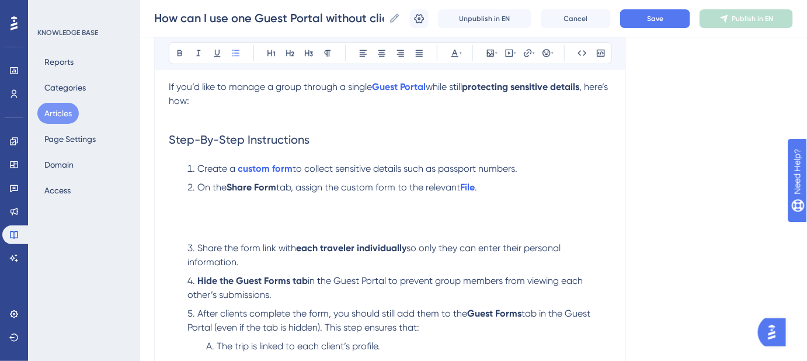
scroll to position [159, 0]
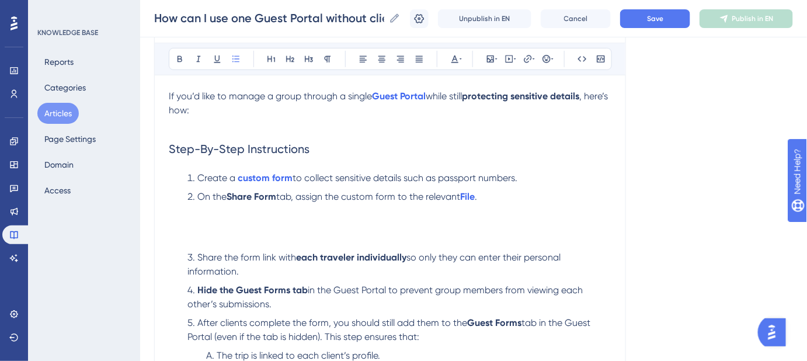
click at [176, 228] on ol "Create a custom form to collect sensitive details such as passport numbers. On …" at bounding box center [390, 276] width 442 height 210
click at [384, 58] on icon at bounding box center [381, 58] width 9 height 9
click at [362, 57] on icon at bounding box center [363, 59] width 7 height 6
click at [191, 225] on li "On the Share Form tab, assign the custom form to the relevant File ." at bounding box center [397, 218] width 428 height 56
click at [333, 57] on button at bounding box center [327, 59] width 16 height 16
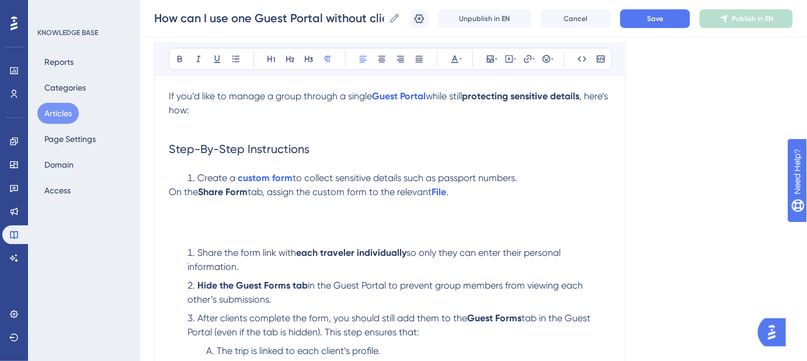
click at [190, 221] on p "On the Share Form tab, assign the custom form to the relevant File ." at bounding box center [390, 213] width 442 height 56
click at [488, 60] on icon at bounding box center [490, 58] width 9 height 9
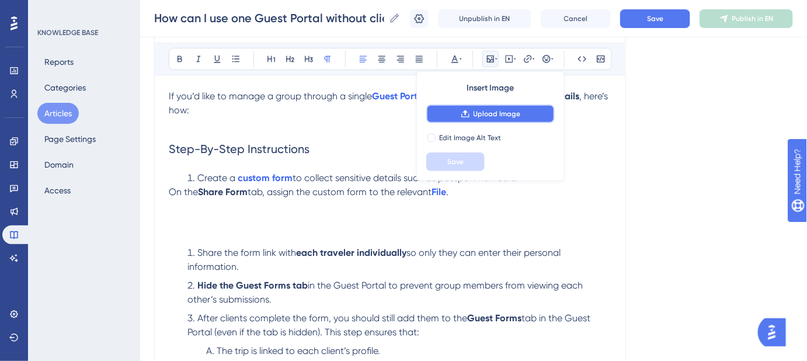
click at [481, 111] on span "Upload Image" at bounding box center [496, 113] width 47 height 9
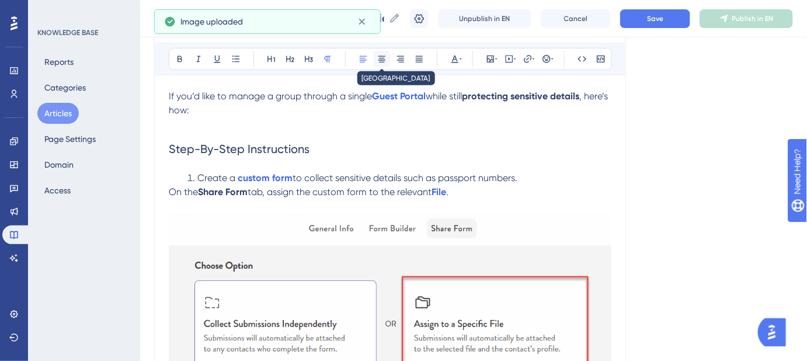
click at [382, 57] on icon at bounding box center [381, 58] width 9 height 9
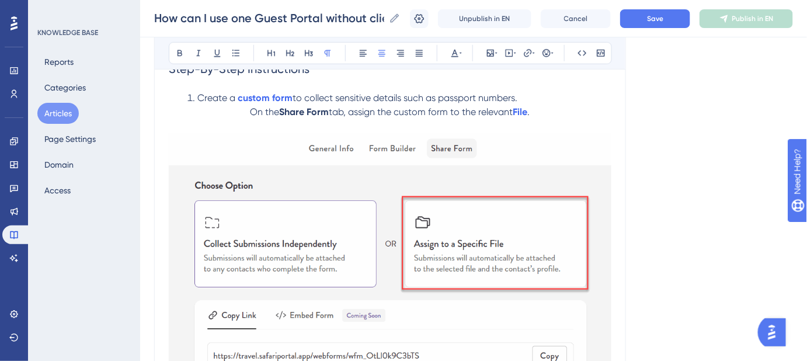
scroll to position [130, 0]
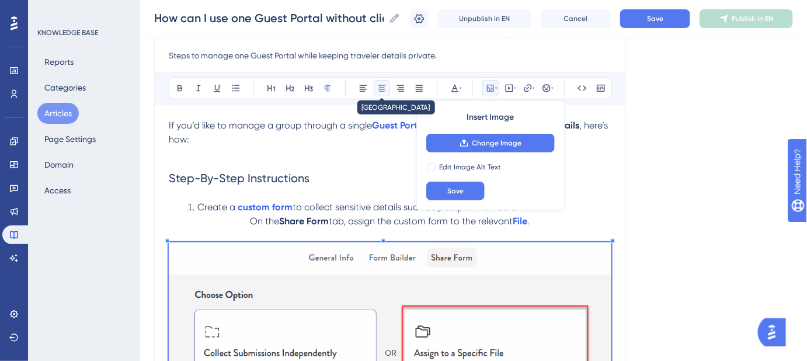
click at [382, 86] on icon at bounding box center [381, 87] width 9 height 9
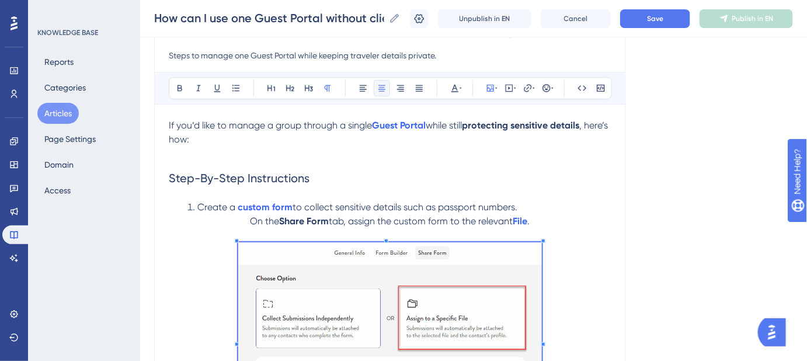
click at [305, 283] on span at bounding box center [390, 342] width 304 height 200
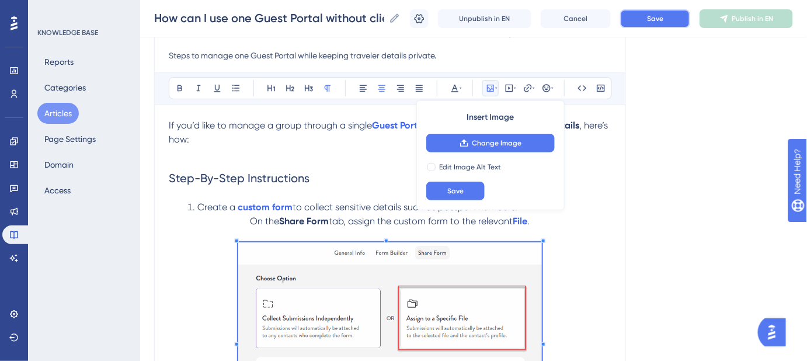
click at [652, 18] on button "Save" at bounding box center [655, 18] width 70 height 19
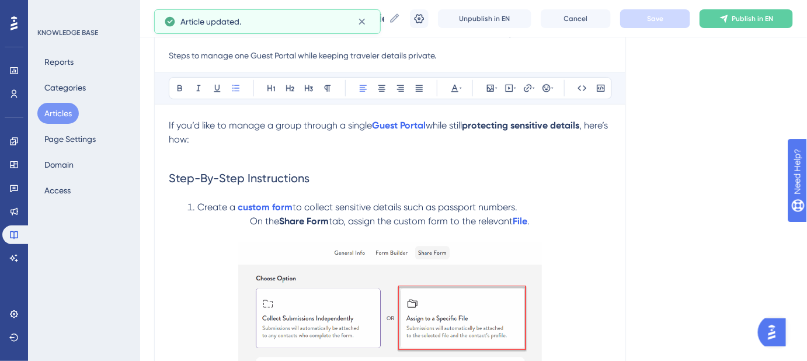
click at [525, 206] on li "Create a custom form to collect sensitive details such as passport numbers." at bounding box center [397, 207] width 428 height 14
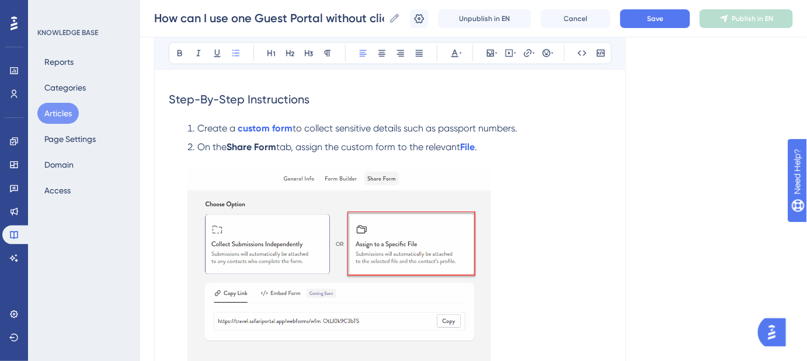
scroll to position [183, 0]
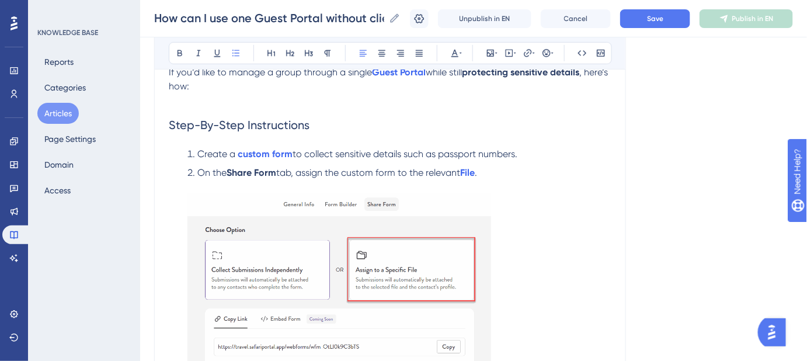
click at [412, 256] on img at bounding box center [339, 292] width 304 height 196
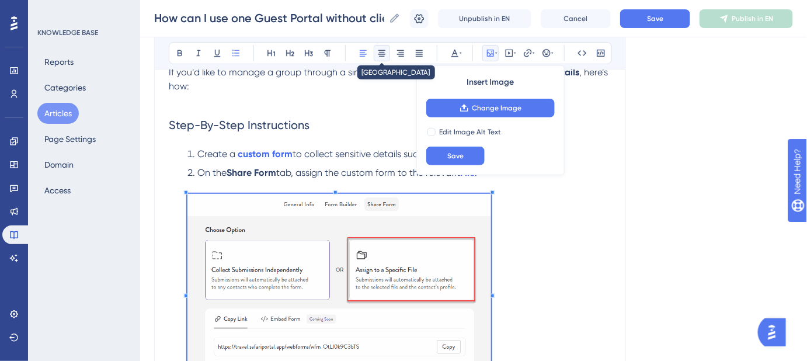
click at [378, 54] on icon at bounding box center [381, 53] width 7 height 6
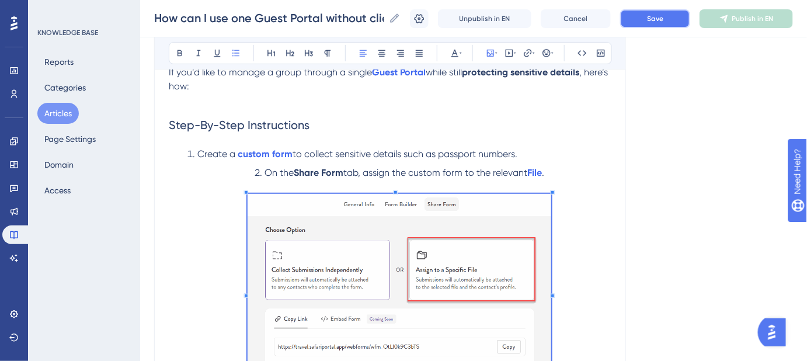
click at [667, 26] on button "Save" at bounding box center [655, 18] width 70 height 19
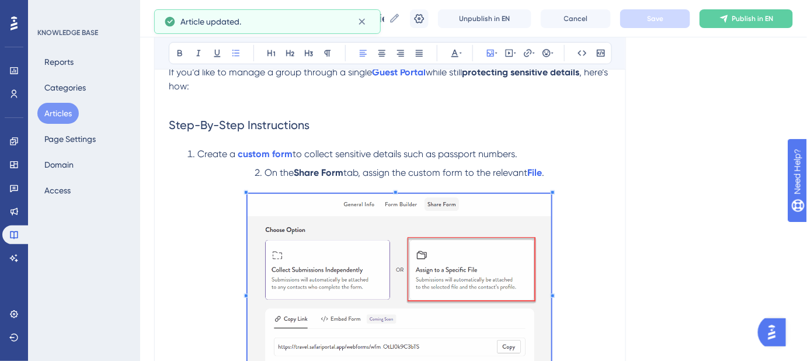
click at [551, 172] on li "On the Share Form tab, assign the custom form to the relevant File ." at bounding box center [397, 287] width 428 height 242
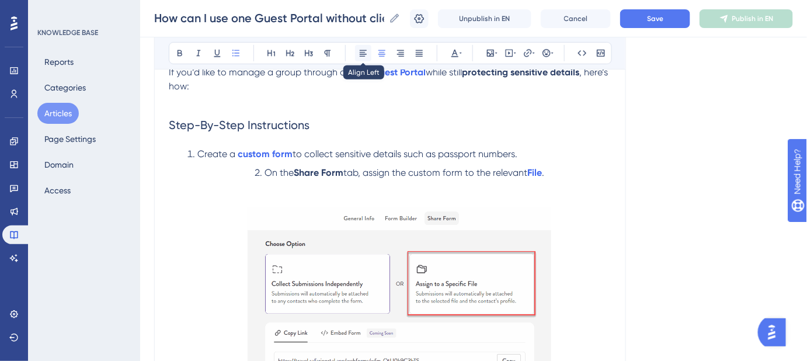
click at [361, 52] on icon at bounding box center [363, 53] width 7 height 6
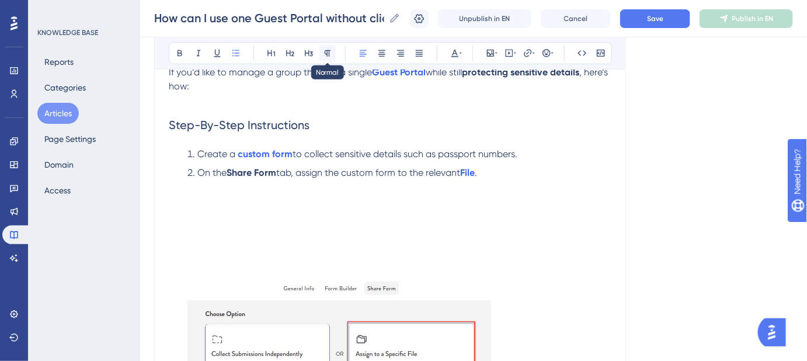
click at [329, 49] on icon at bounding box center [327, 52] width 9 height 9
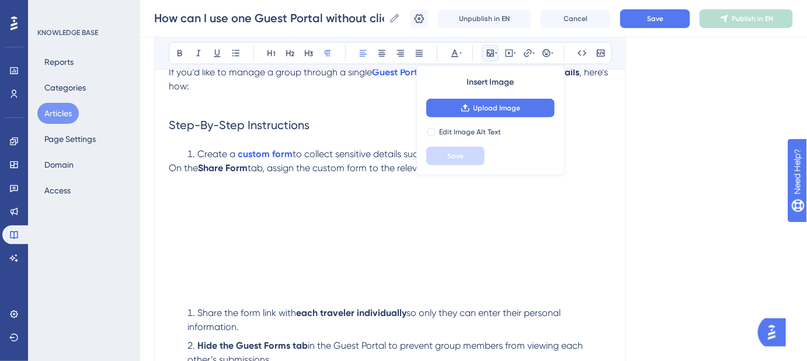
drag, startPoint x: 403, startPoint y: 264, endPoint x: 175, endPoint y: 183, distance: 242.4
click at [402, 264] on p "On the Share Form tab, assign the custom form to the relevant File ." at bounding box center [390, 231] width 442 height 140
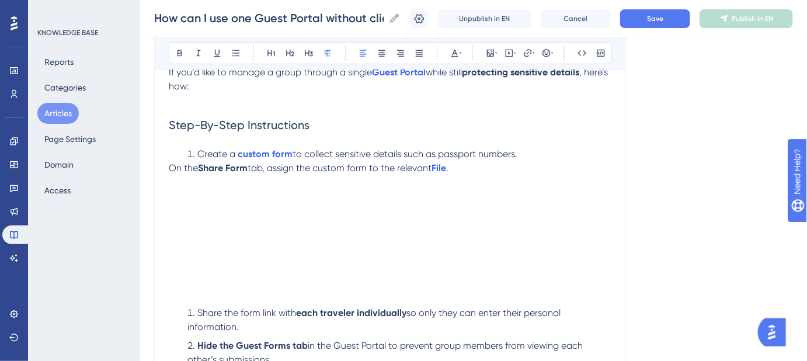
click at [171, 166] on span "On the" at bounding box center [183, 167] width 29 height 11
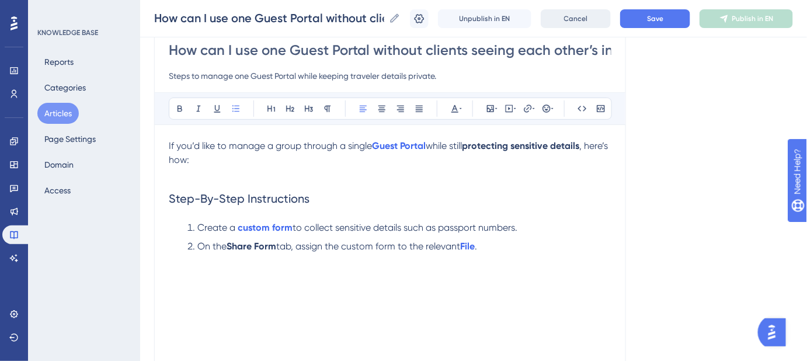
scroll to position [23, 0]
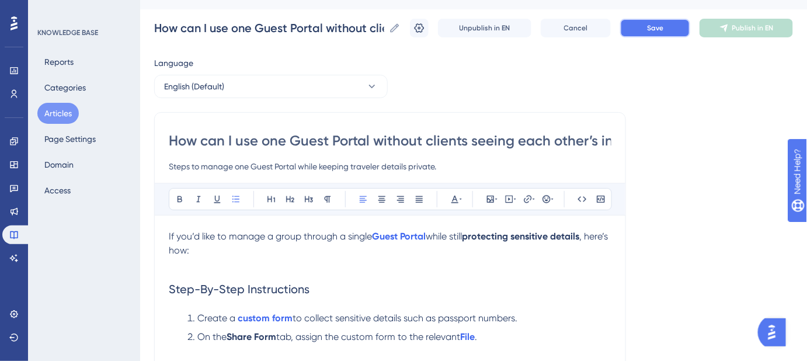
click at [638, 26] on button "Save" at bounding box center [655, 28] width 70 height 19
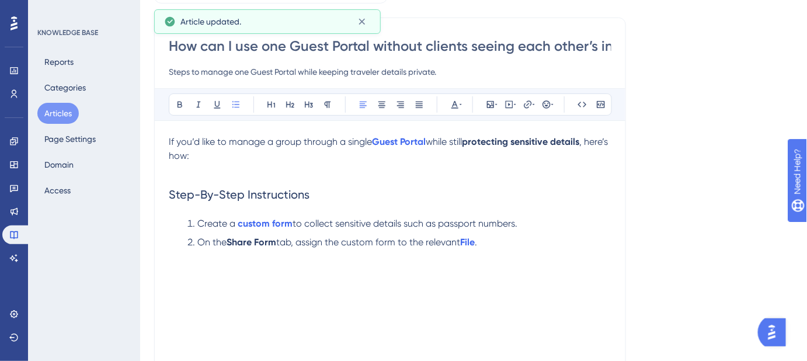
scroll to position [236, 0]
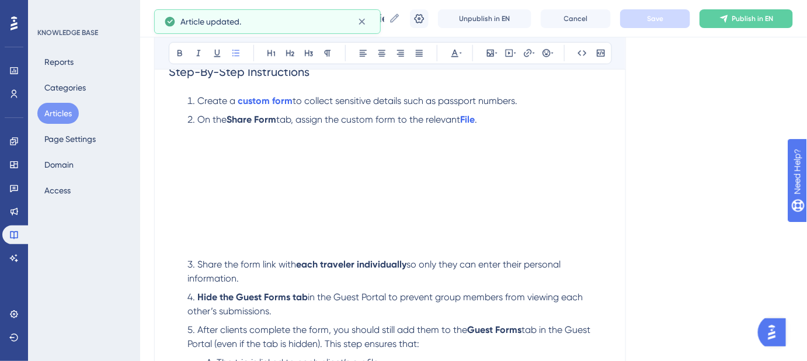
click at [175, 186] on ol "Create a custom form to collect sensitive details such as passport numbers. On …" at bounding box center [390, 241] width 442 height 294
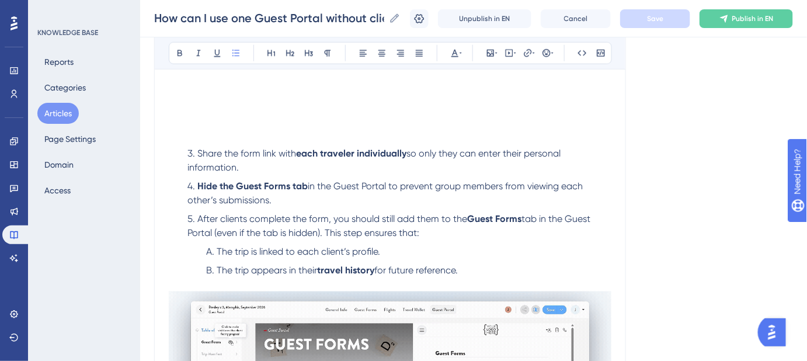
scroll to position [289, 0]
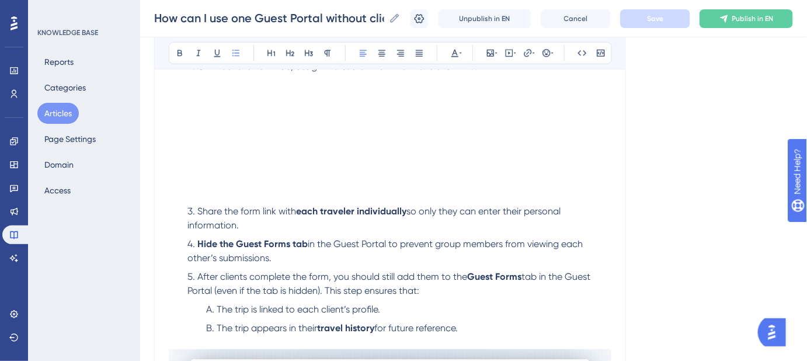
drag, startPoint x: 465, startPoint y: 330, endPoint x: 184, endPoint y: 212, distance: 304.0
click at [184, 212] on ol "Create a custom form to collect sensitive details such as passport numbers. On …" at bounding box center [390, 188] width 442 height 294
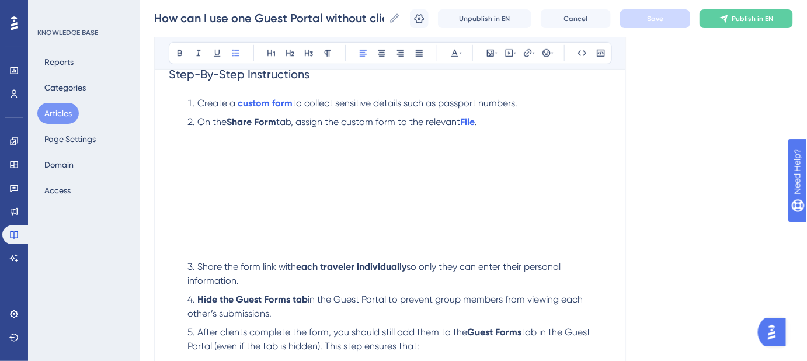
scroll to position [183, 0]
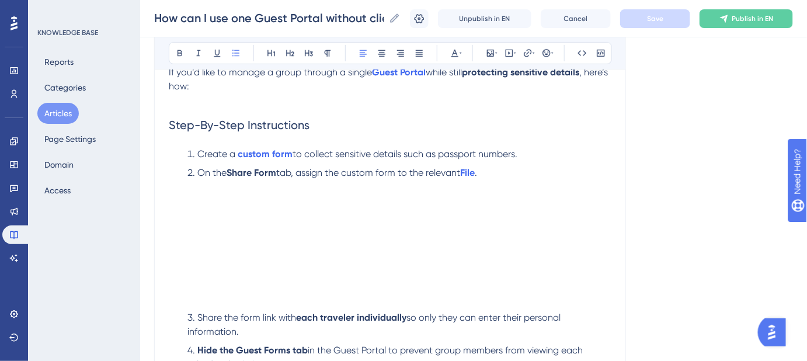
click at [211, 213] on li "On the Share Form tab, assign the custom form to the relevant File ." at bounding box center [397, 236] width 428 height 140
click at [495, 56] on icon at bounding box center [496, 52] width 2 height 9
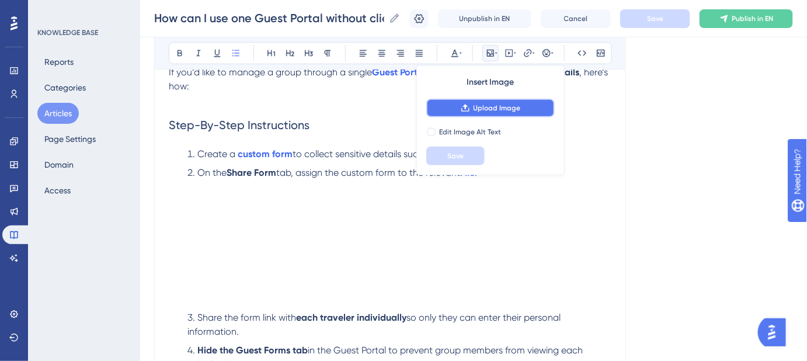
click at [489, 105] on span "Upload Image" at bounding box center [496, 107] width 47 height 9
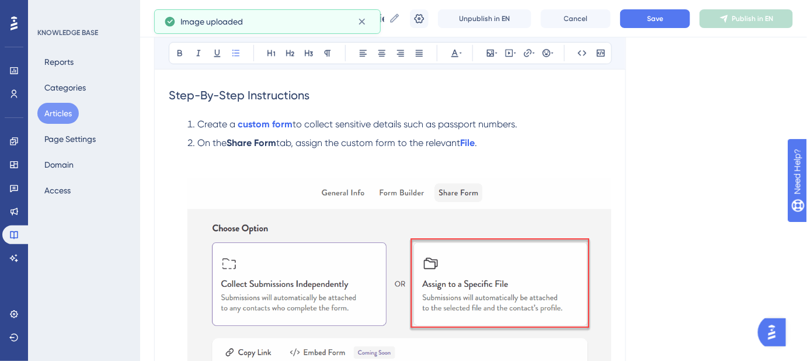
scroll to position [289, 0]
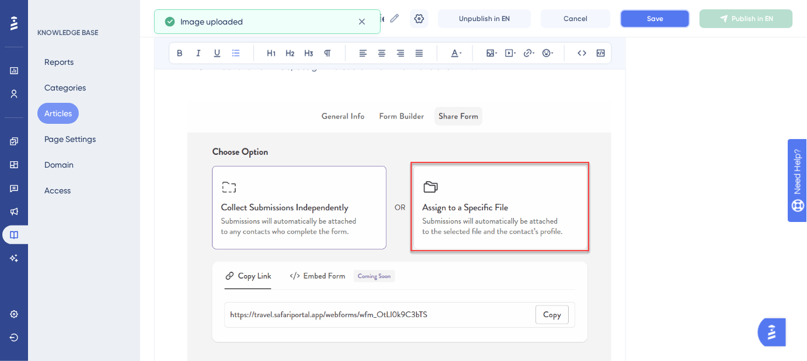
click at [642, 16] on button "Save" at bounding box center [655, 18] width 70 height 19
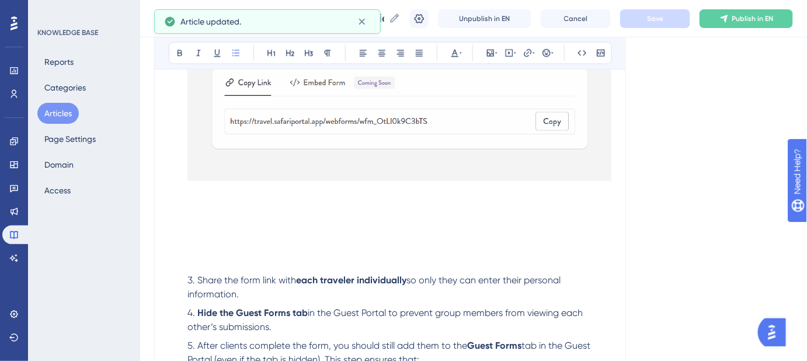
scroll to position [501, 0]
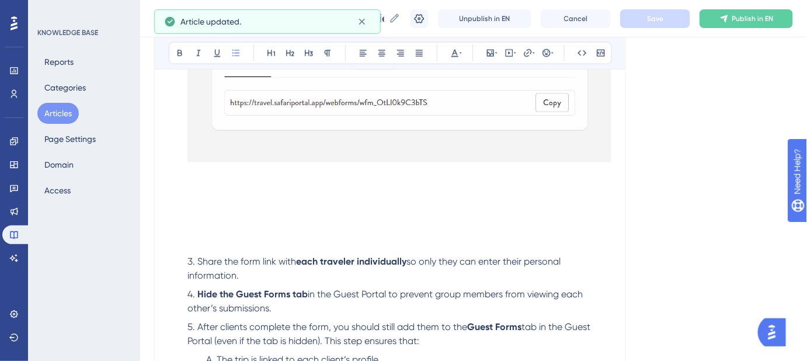
click at [207, 176] on li "On the Share Form tab, assign the custom form to the relevant File ." at bounding box center [397, 49] width 428 height 403
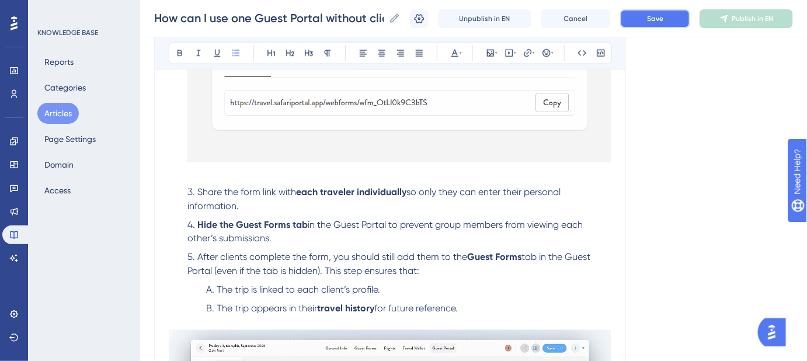
click at [645, 16] on button "Save" at bounding box center [655, 18] width 70 height 19
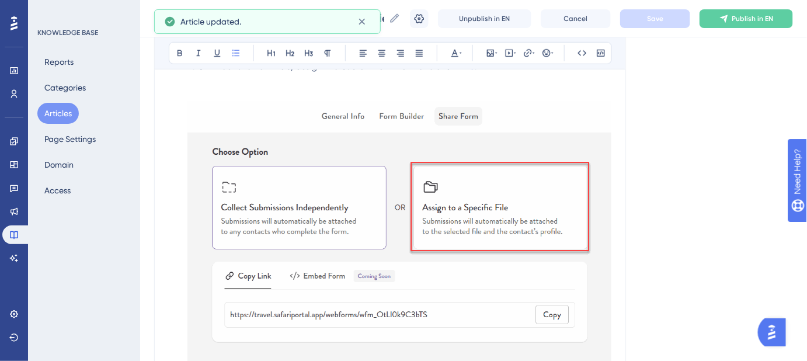
scroll to position [236, 0]
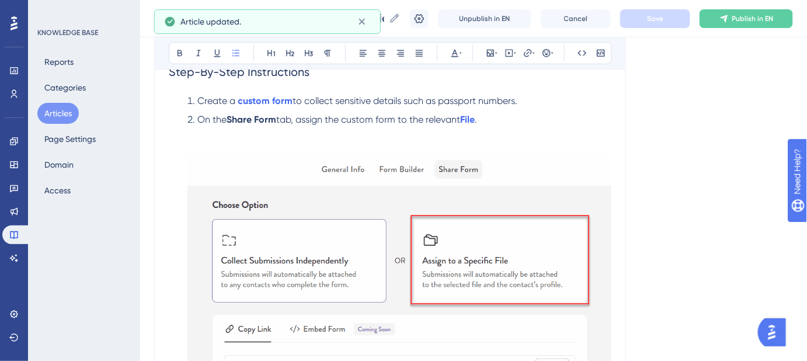
click at [367, 210] on img at bounding box center [399, 291] width 424 height 273
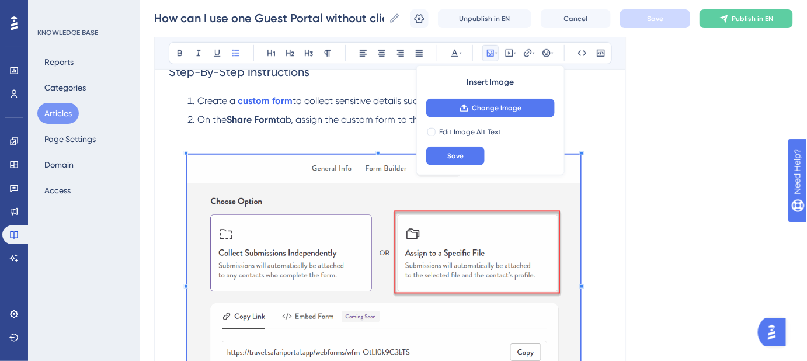
click at [580, 170] on li "On the Share Form tab, assign the custom form to the relevant File ." at bounding box center [397, 269] width 428 height 313
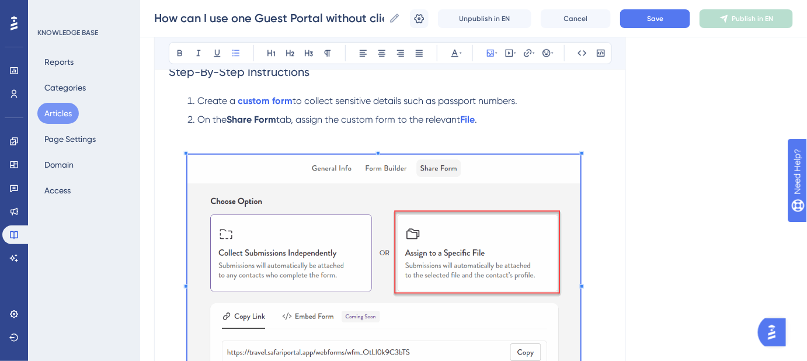
click at [534, 120] on li "On the Share Form tab, assign the custom form to the relevant File ." at bounding box center [397, 269] width 428 height 313
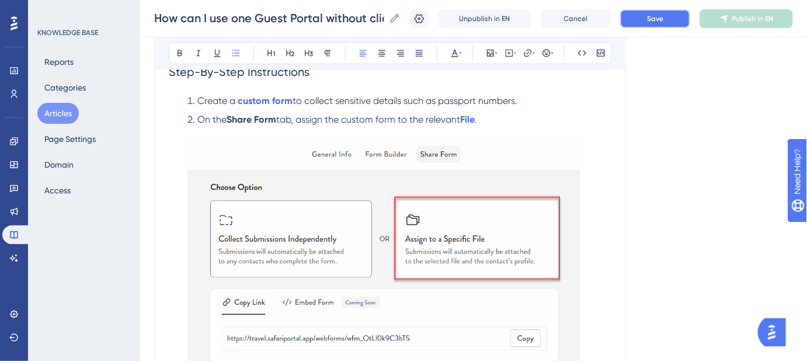
click at [647, 16] on button "Save" at bounding box center [655, 18] width 70 height 19
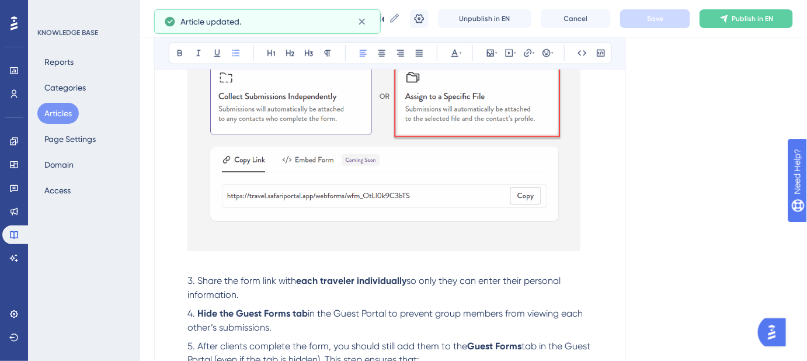
scroll to position [395, 0]
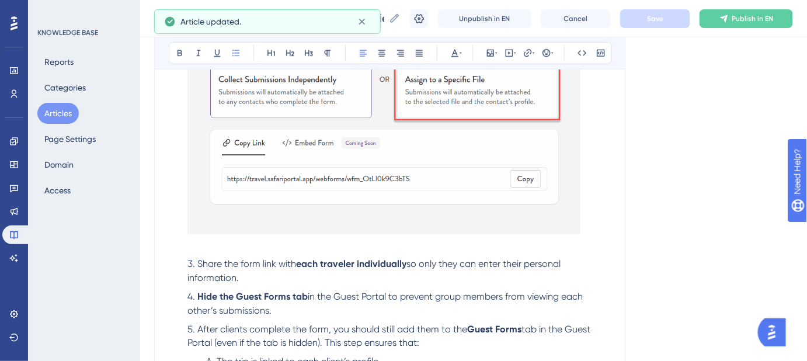
click at [246, 215] on img at bounding box center [383, 107] width 393 height 253
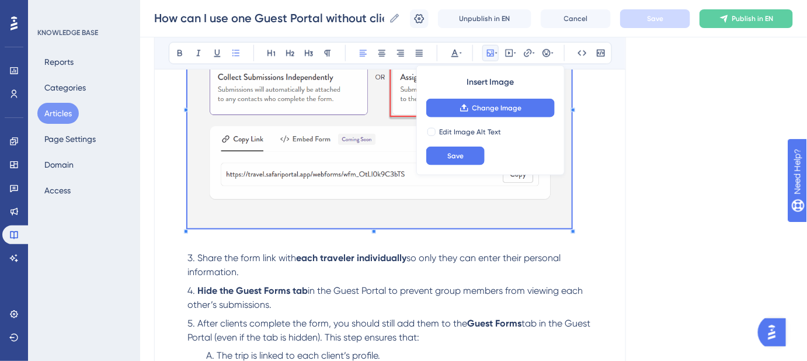
click at [194, 234] on li "On the Share Form tab, assign the custom form to the relevant File ." at bounding box center [397, 99] width 428 height 293
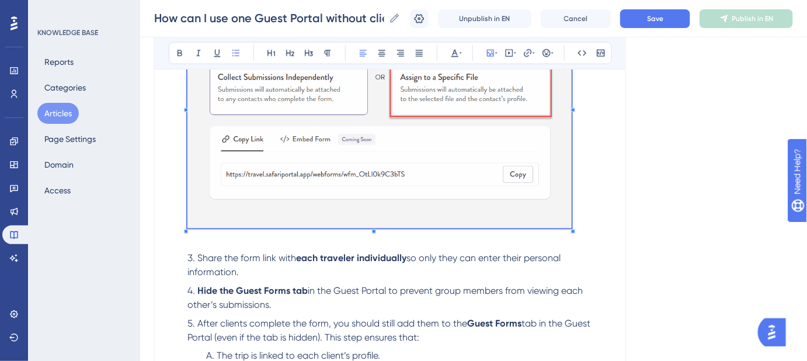
click at [643, 174] on div "Language English (Default) How can I use one Guest Portal without clients seein…" at bounding box center [473, 280] width 639 height 1200
click at [663, 17] on span "Save" at bounding box center [655, 18] width 16 height 9
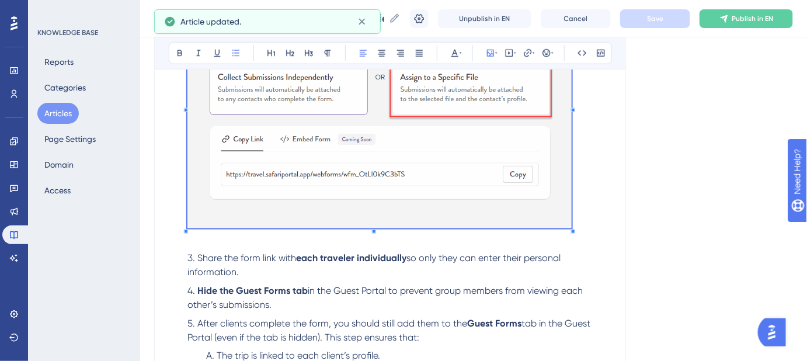
click at [668, 180] on div "Language English (Default) How can I use one Guest Portal without clients seein…" at bounding box center [473, 280] width 639 height 1200
click at [595, 183] on li "On the Share Form tab, assign the custom form to the relevant File ." at bounding box center [397, 99] width 428 height 293
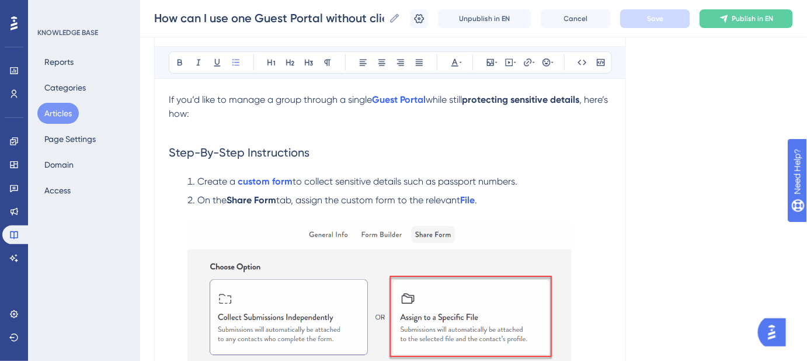
scroll to position [130, 0]
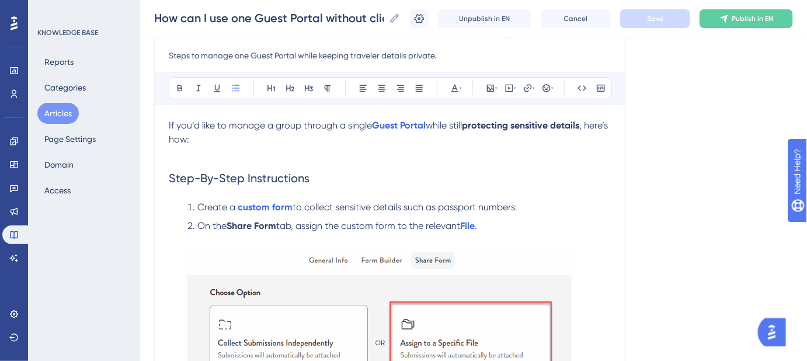
click at [178, 154] on p at bounding box center [390, 154] width 442 height 14
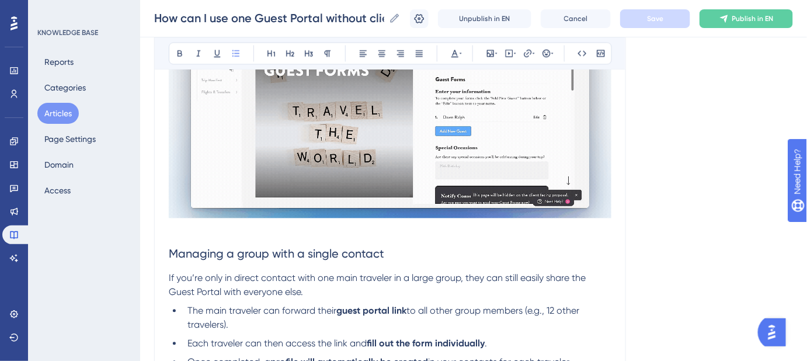
scroll to position [880, 0]
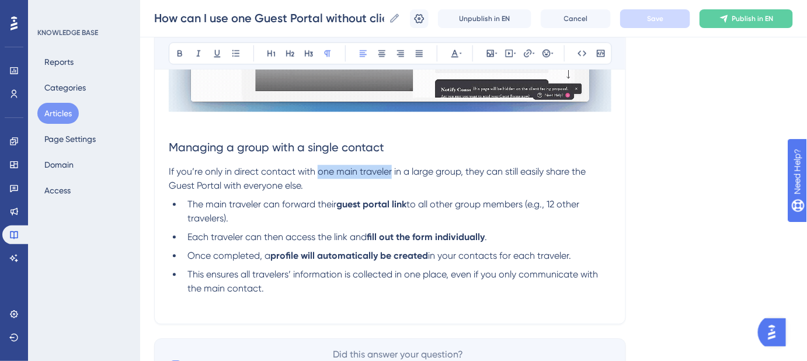
drag, startPoint x: 390, startPoint y: 168, endPoint x: 318, endPoint y: 174, distance: 72.1
click at [318, 174] on span "If you’re only in direct contact with one main traveler in a large group, they …" at bounding box center [378, 178] width 419 height 25
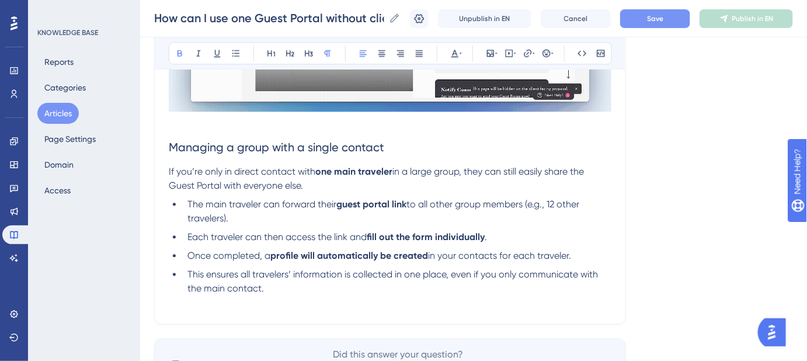
click at [668, 23] on button "Save" at bounding box center [655, 18] width 70 height 19
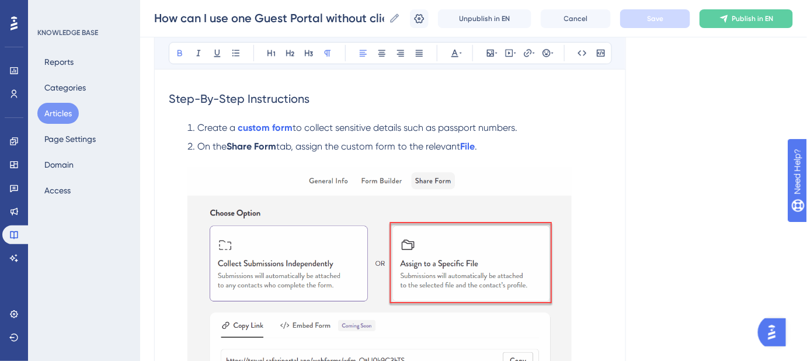
scroll to position [190, 0]
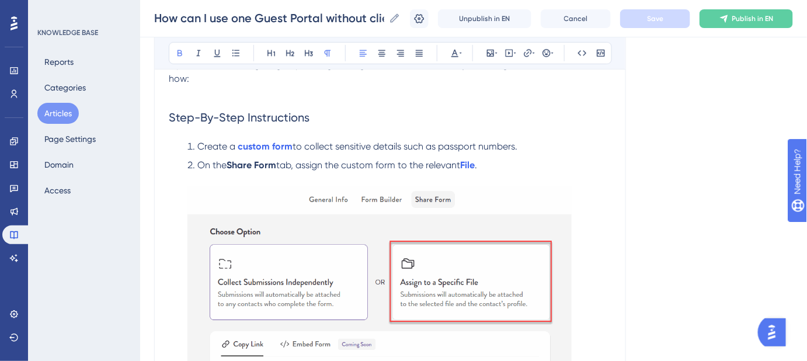
click at [406, 210] on img at bounding box center [379, 309] width 384 height 247
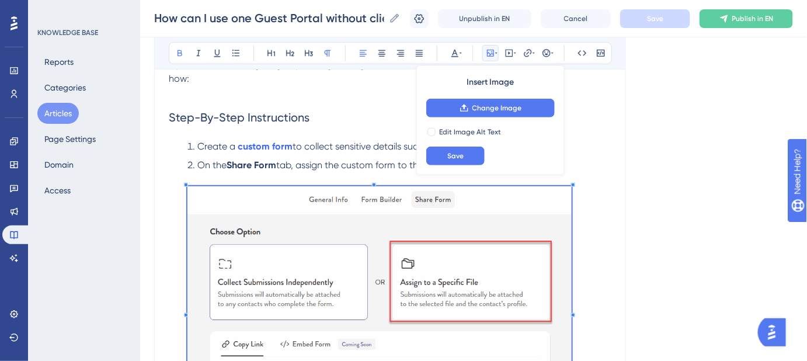
click at [495, 53] on icon at bounding box center [496, 52] width 2 height 9
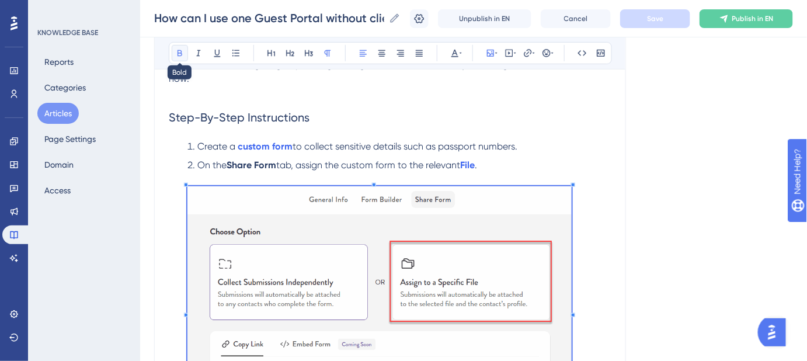
click at [177, 54] on icon at bounding box center [179, 53] width 5 height 6
click at [328, 52] on icon at bounding box center [327, 52] width 9 height 9
click at [328, 52] on icon at bounding box center [328, 53] width 6 height 6
click at [360, 100] on h2 "Step-By-Step Instructions" at bounding box center [390, 117] width 442 height 35
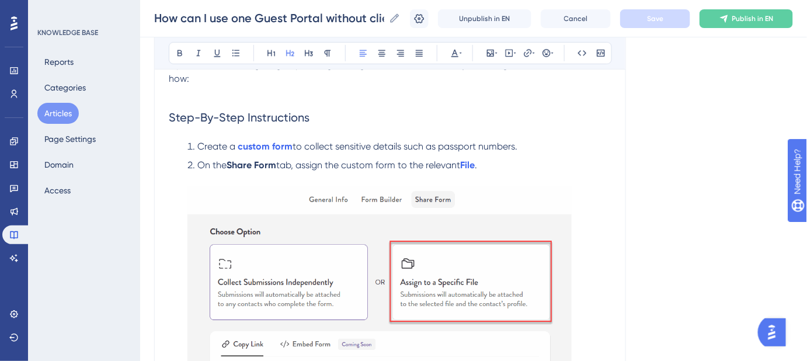
click at [405, 225] on img at bounding box center [379, 309] width 384 height 247
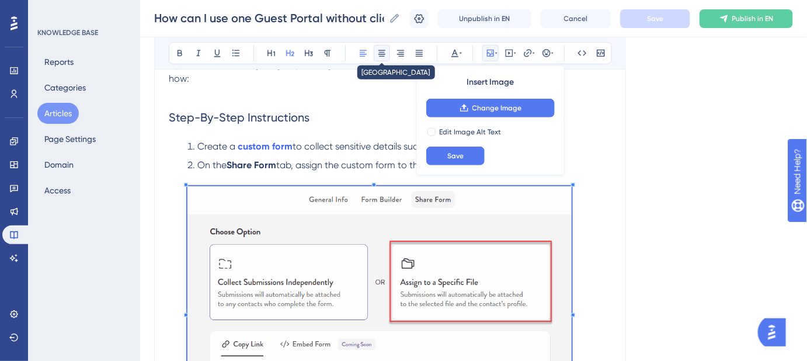
click at [378, 54] on icon at bounding box center [381, 52] width 9 height 9
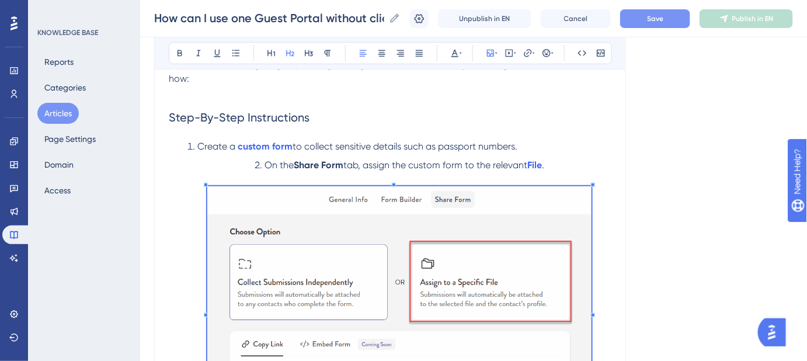
click at [669, 25] on button "Save" at bounding box center [655, 18] width 70 height 19
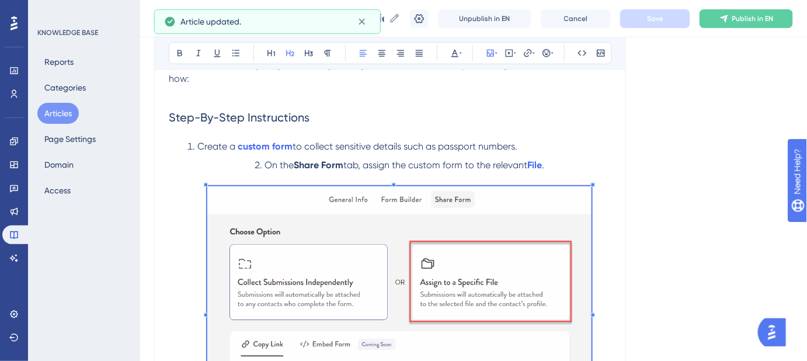
click at [259, 165] on li "On the Share Form tab, assign the custom form to the relevant File ." at bounding box center [397, 304] width 428 height 293
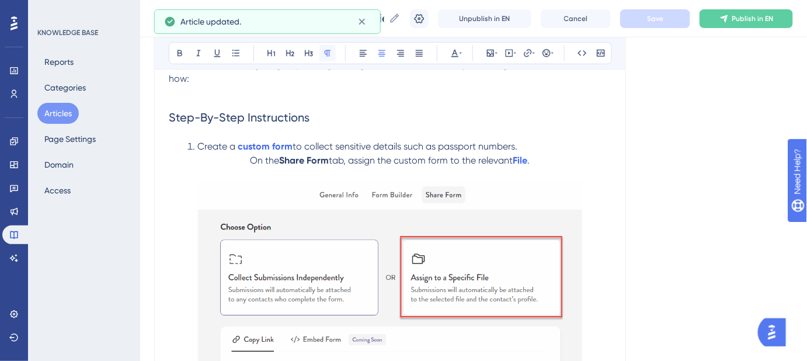
click at [325, 54] on icon at bounding box center [327, 52] width 9 height 9
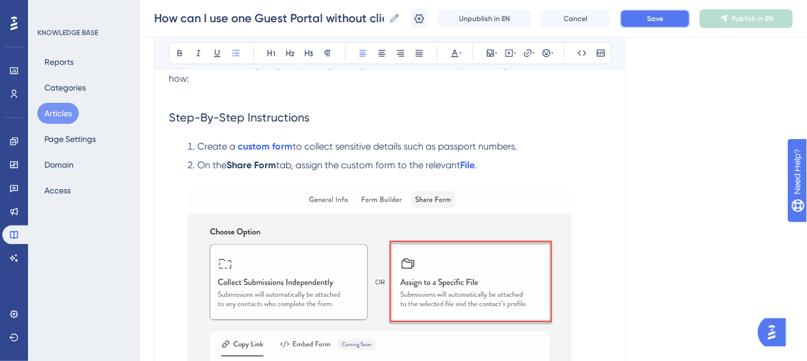
click at [641, 18] on button "Save" at bounding box center [655, 18] width 70 height 19
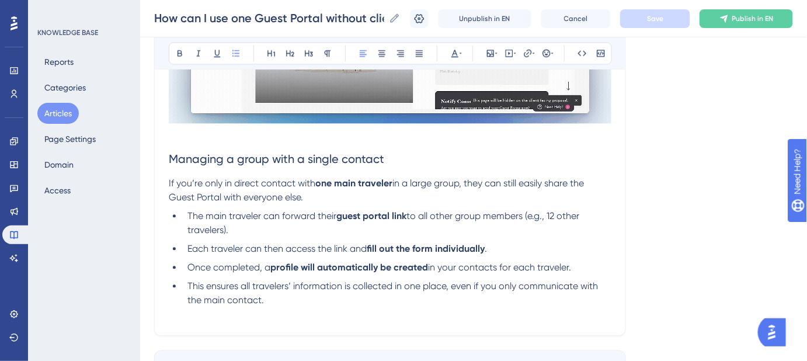
scroll to position [880, 0]
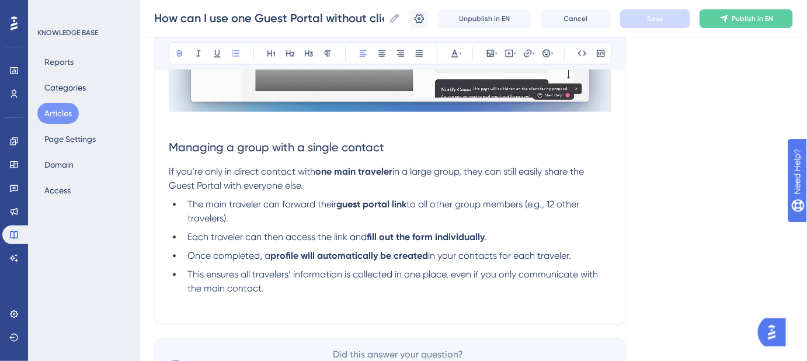
click at [344, 204] on strong "guest portal link" at bounding box center [371, 203] width 70 height 11
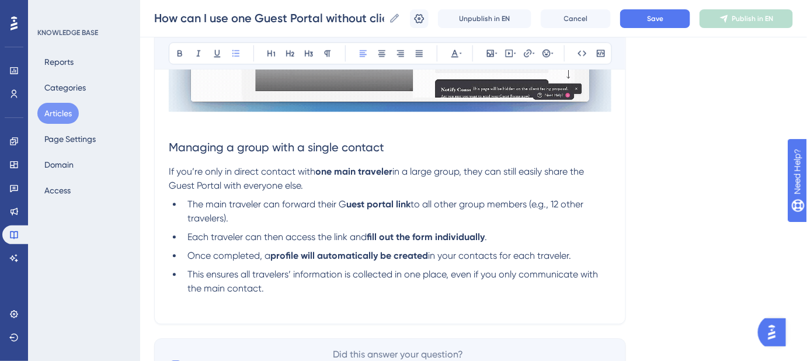
click at [370, 205] on strong "uest portal link" at bounding box center [378, 203] width 64 height 11
click at [341, 200] on span "The main traveler can forward their G" at bounding box center [266, 203] width 159 height 11
click at [655, 20] on span "Save" at bounding box center [655, 18] width 16 height 9
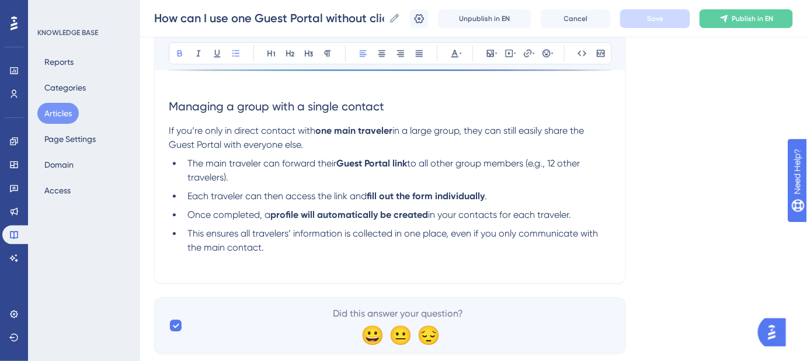
scroll to position [933, 0]
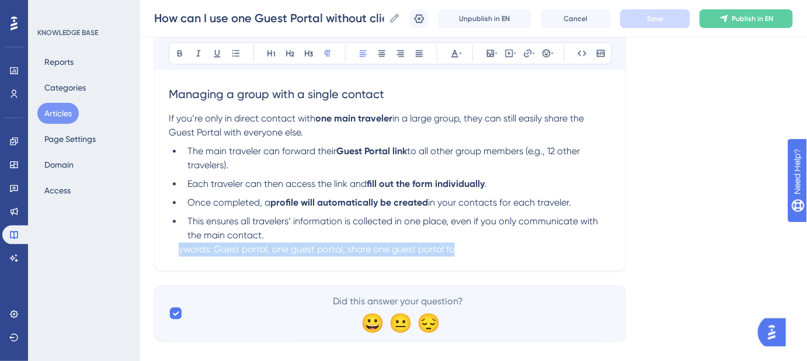
drag, startPoint x: 180, startPoint y: 245, endPoint x: 454, endPoint y: 250, distance: 273.8
click at [454, 250] on span "Keywords: Guest portal, one guest portal, share one guest portal for multiple p…" at bounding box center [348, 248] width 358 height 11
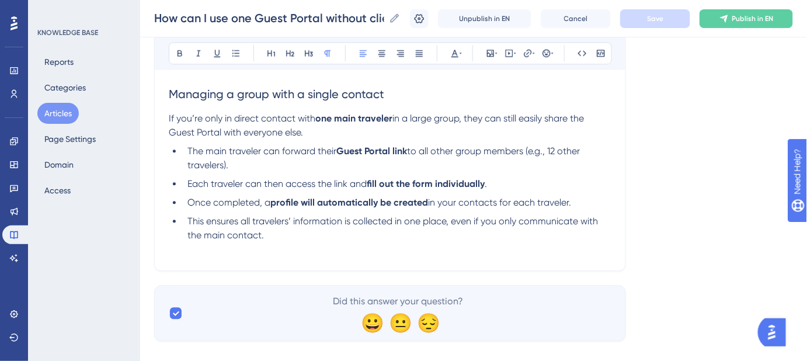
click at [580, 248] on p "Keywords: Guest portal, one guest portal, share one guest portal for multiple p…" at bounding box center [390, 249] width 442 height 14
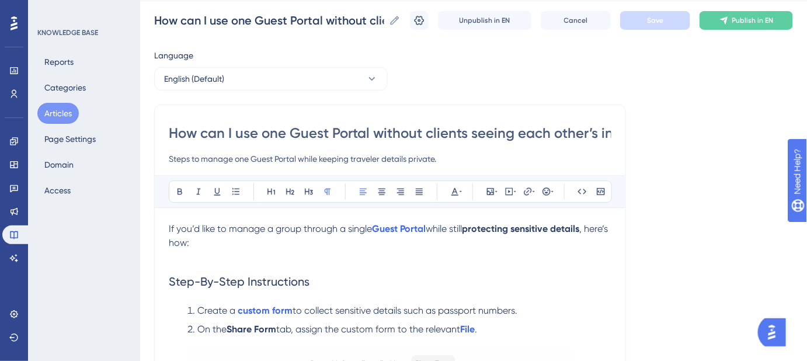
scroll to position [0, 0]
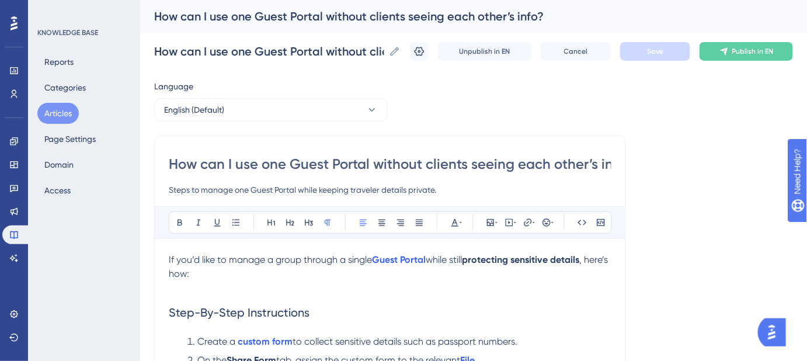
click at [59, 110] on button "Articles" at bounding box center [57, 113] width 41 height 21
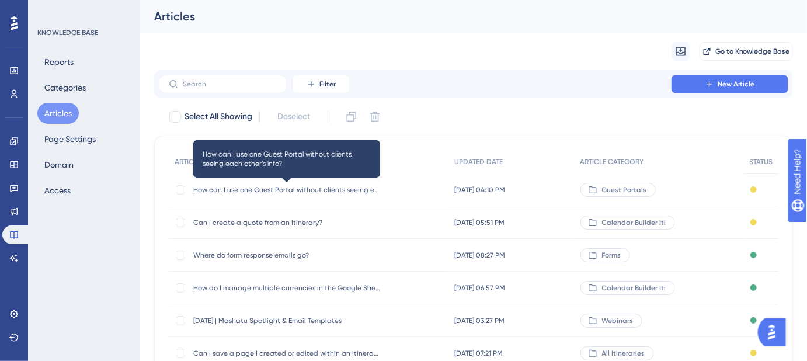
click at [261, 194] on span "How can I use one Guest Portal without clients seeing each other’s info?" at bounding box center [286, 189] width 187 height 9
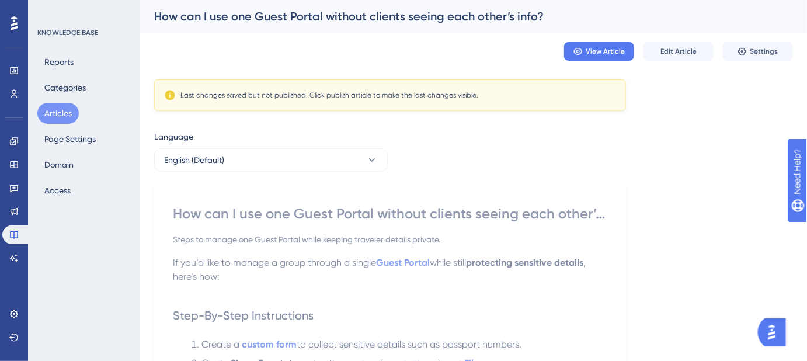
click at [56, 109] on button "Articles" at bounding box center [57, 113] width 41 height 21
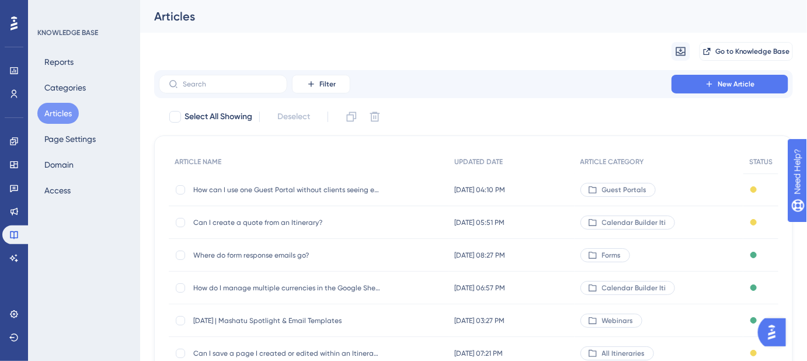
click at [293, 225] on span "Can I create a quote from an Itinerary?" at bounding box center [286, 222] width 187 height 9
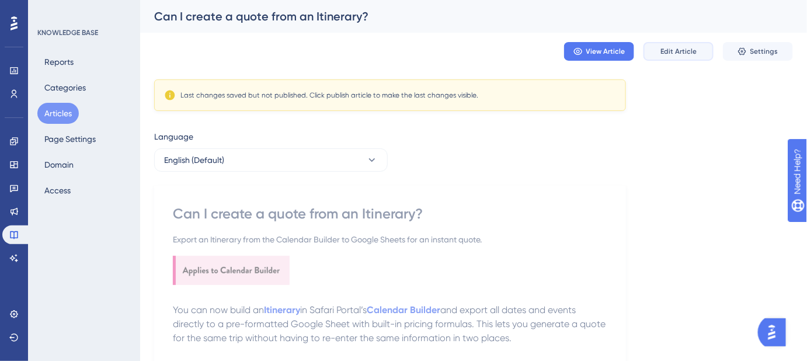
click at [675, 53] on span "Edit Article" at bounding box center [678, 51] width 36 height 9
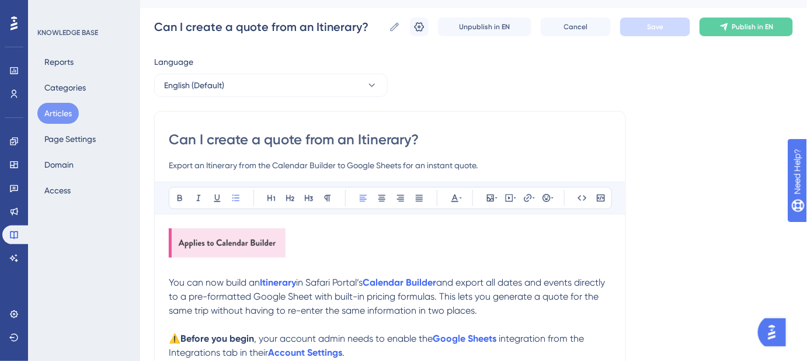
scroll to position [15, 0]
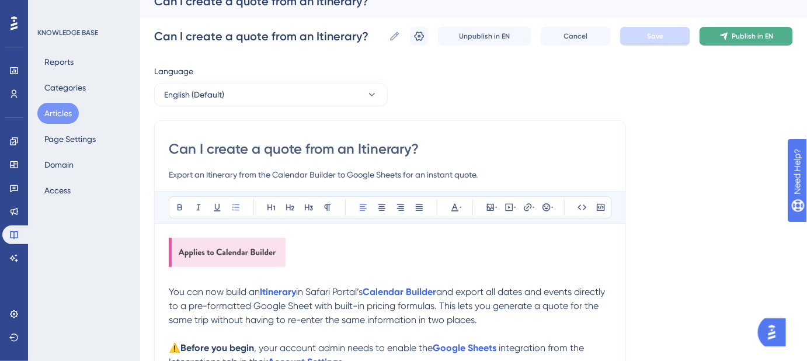
click at [758, 32] on span "Publish in EN" at bounding box center [752, 36] width 41 height 9
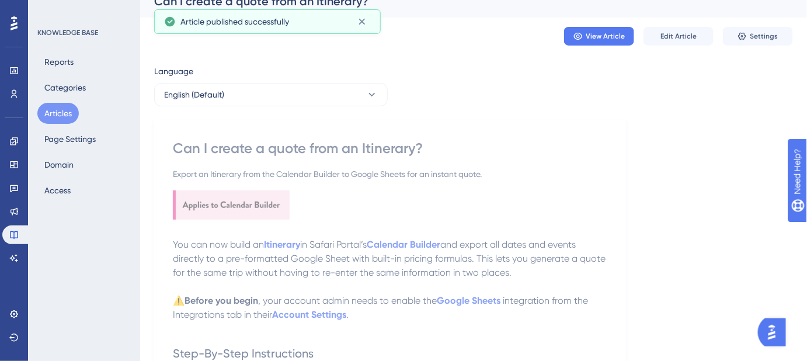
click at [54, 111] on button "Articles" at bounding box center [57, 113] width 41 height 21
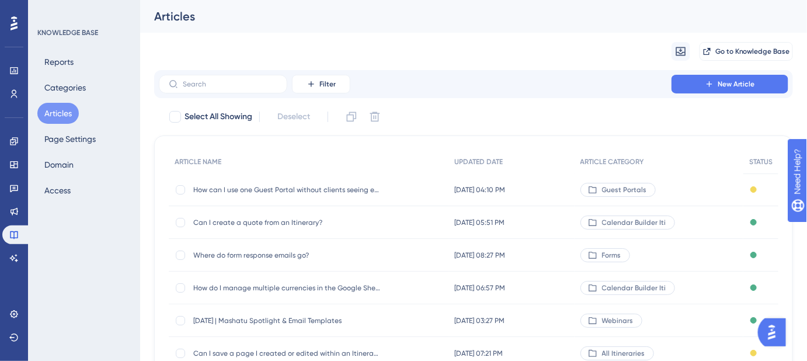
click at [524, 51] on div "Migrate from Go to Knowledge Base" at bounding box center [473, 51] width 639 height 37
